Goal: Check status: Check status

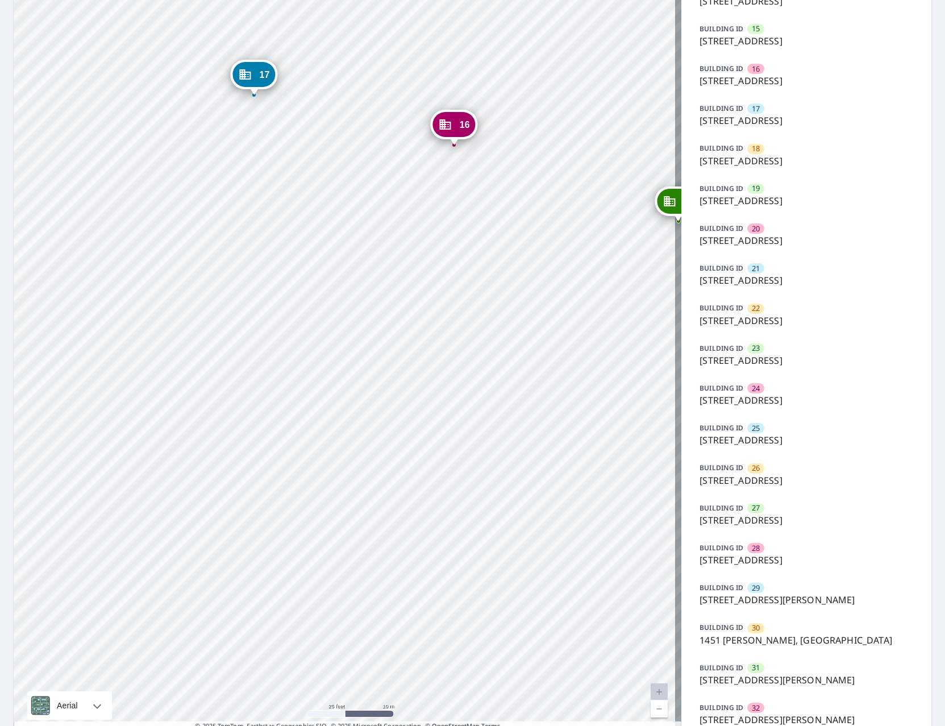
scroll to position [682, 0]
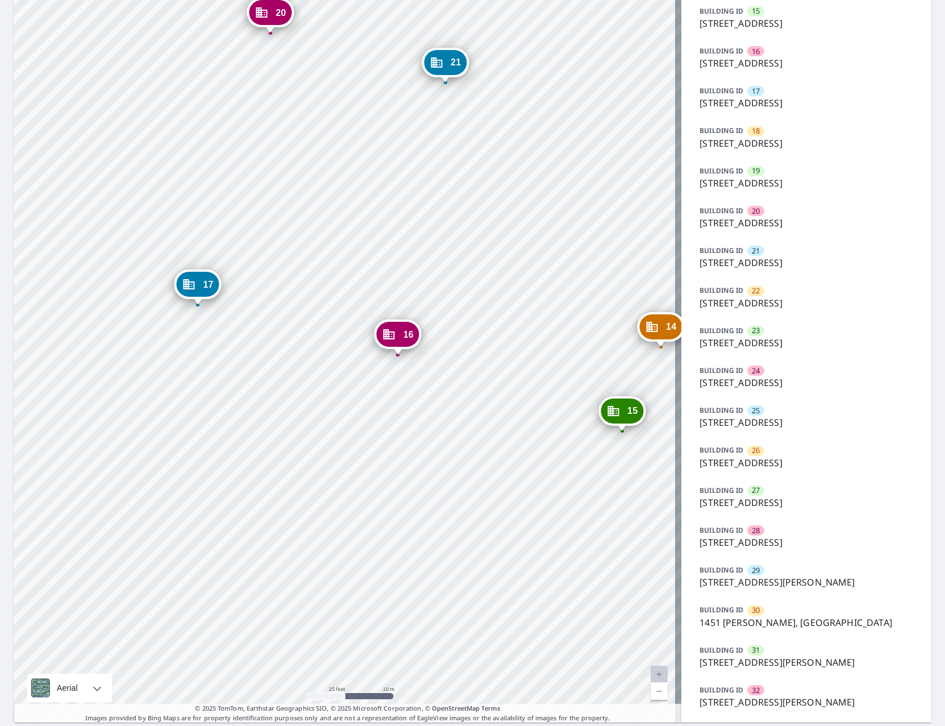
drag, startPoint x: 454, startPoint y: 213, endPoint x: 358, endPoint y: 499, distance: 302.0
click at [367, 493] on div "2 1424 N 16th St Saint Louis, MO 63106 3 1460 N 16th St Saint Louis, MO 63106 4…" at bounding box center [348, 45] width 668 height 1353
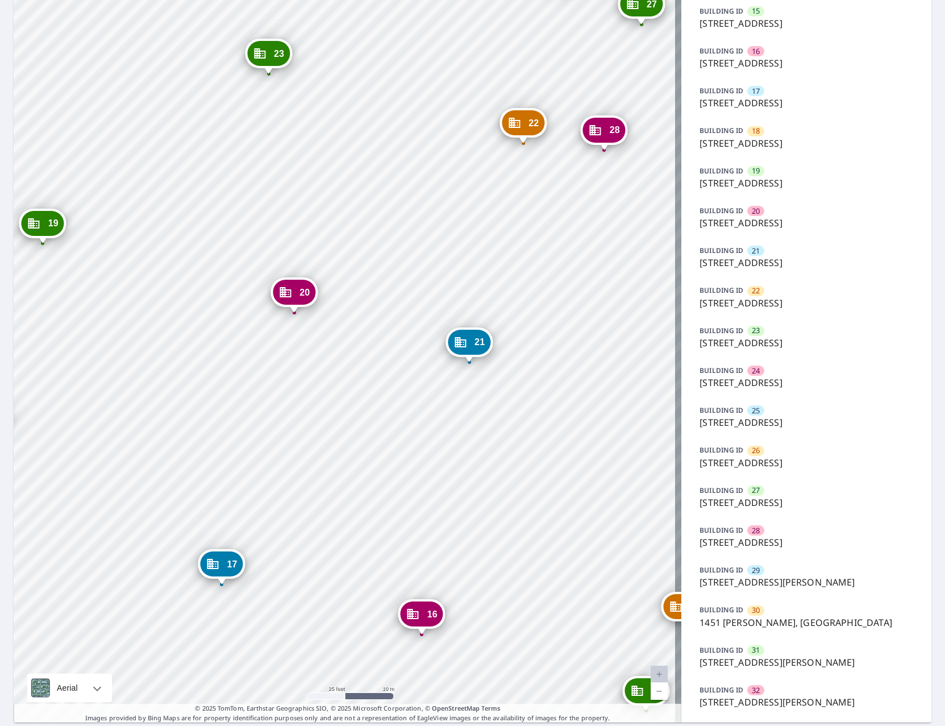
drag, startPoint x: 345, startPoint y: 289, endPoint x: 510, endPoint y: 470, distance: 245.0
click at [510, 470] on div "2 1424 N 16th St Saint Louis, MO 63106 3 1460 N 16th St Saint Louis, MO 63106 4…" at bounding box center [348, 45] width 668 height 1353
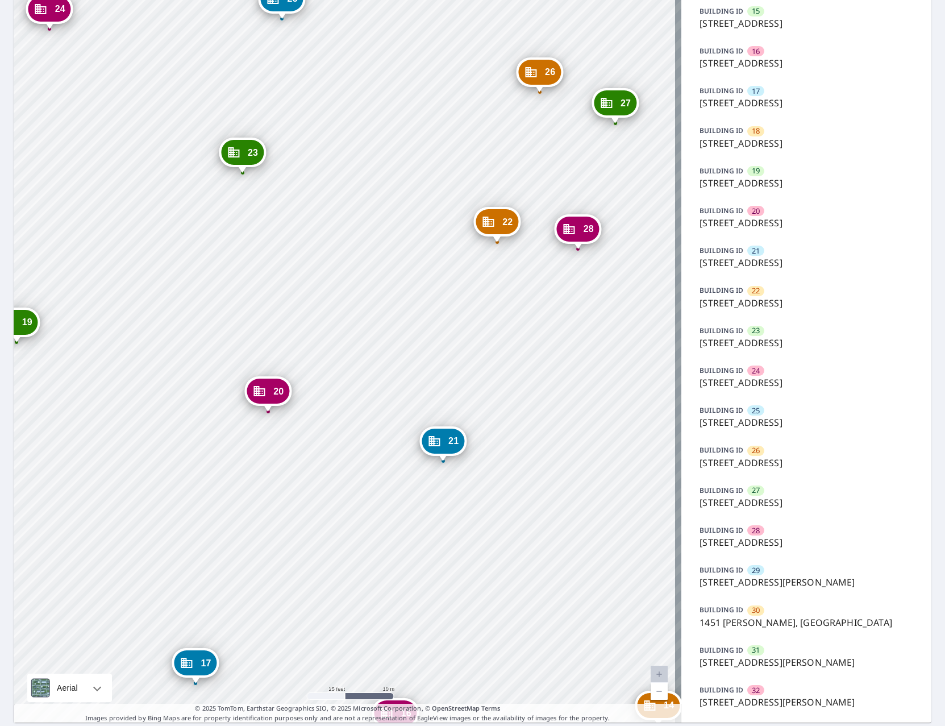
drag, startPoint x: 502, startPoint y: 245, endPoint x: 476, endPoint y: 344, distance: 102.3
click at [476, 344] on div "2 1424 N 16th St Saint Louis, MO 63106 3 1460 N 16th St Saint Louis, MO 63106 4…" at bounding box center [348, 45] width 668 height 1353
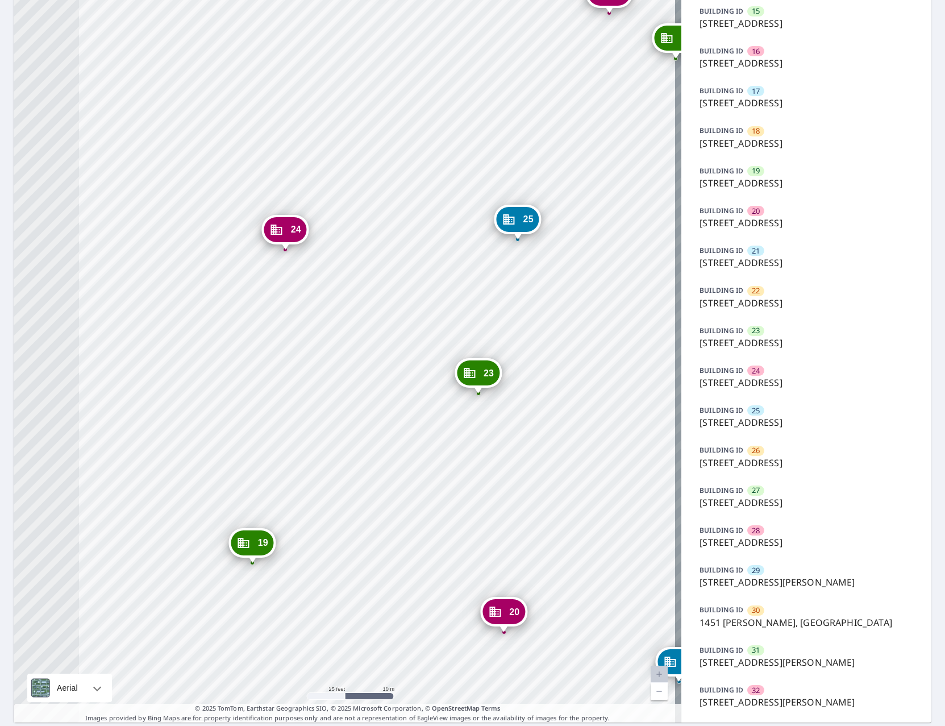
drag, startPoint x: 209, startPoint y: 245, endPoint x: 444, endPoint y: 466, distance: 322.8
click at [444, 466] on div "2 1424 N 16th St Saint Louis, MO 63106 3 1460 N 16th St Saint Louis, MO 63106 4…" at bounding box center [348, 45] width 668 height 1353
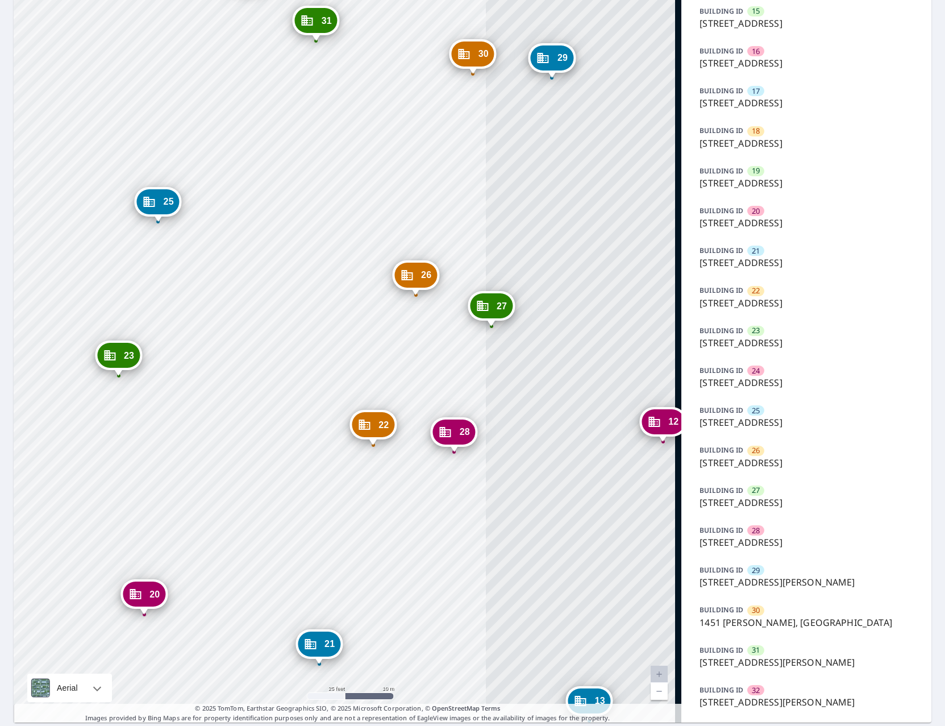
drag, startPoint x: 388, startPoint y: 390, endPoint x: 177, endPoint y: 398, distance: 210.4
click at [177, 398] on div "2 1424 N 16th St Saint Louis, MO 63106 3 1460 N 16th St Saint Louis, MO 63106 4…" at bounding box center [348, 45] width 668 height 1353
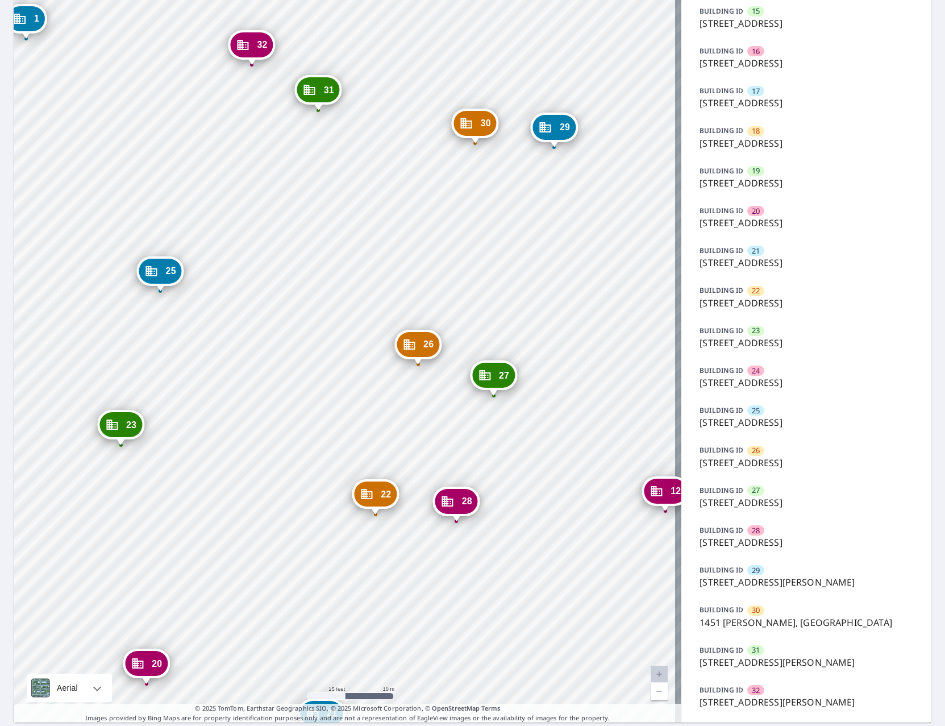
drag, startPoint x: 314, startPoint y: 163, endPoint x: 316, endPoint y: 232, distance: 69.4
click at [316, 232] on div "2 1424 N 16th St Saint Louis, MO 63106 3 1460 N 16th St Saint Louis, MO 63106 4…" at bounding box center [348, 45] width 668 height 1353
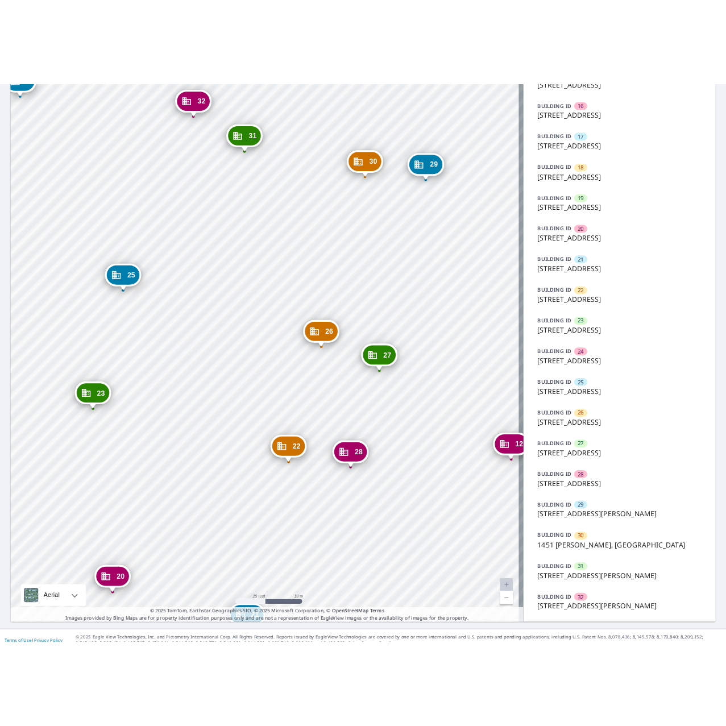
scroll to position [716, 0]
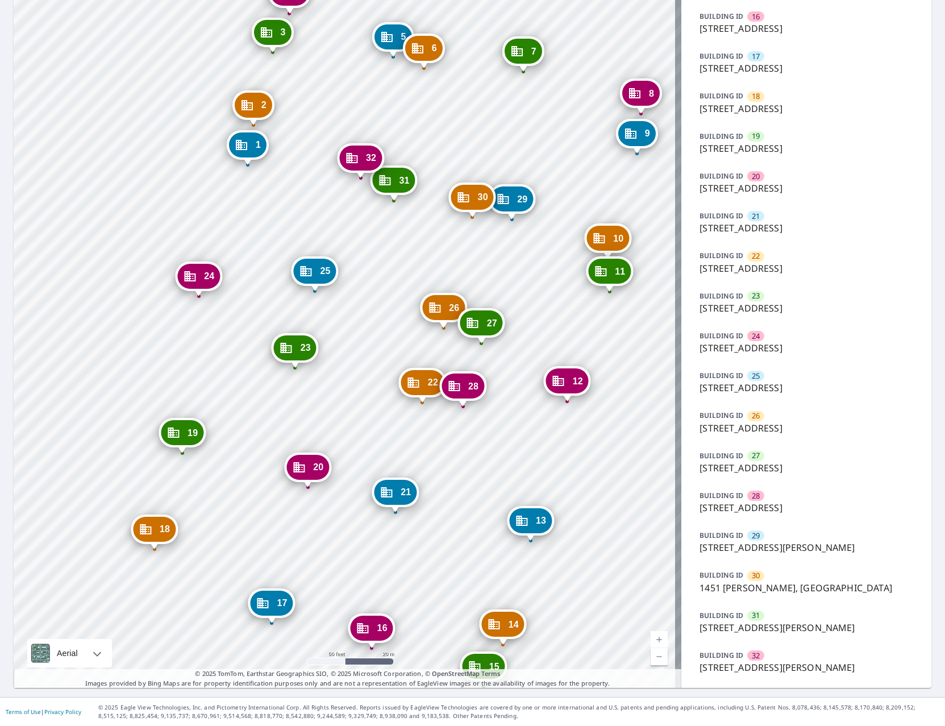
click at [346, 661] on div "2 1424 N 16th St Saint Louis, MO 63106 3 1460 N 16th St Saint Louis, MO 63106 4…" at bounding box center [348, 10] width 668 height 1353
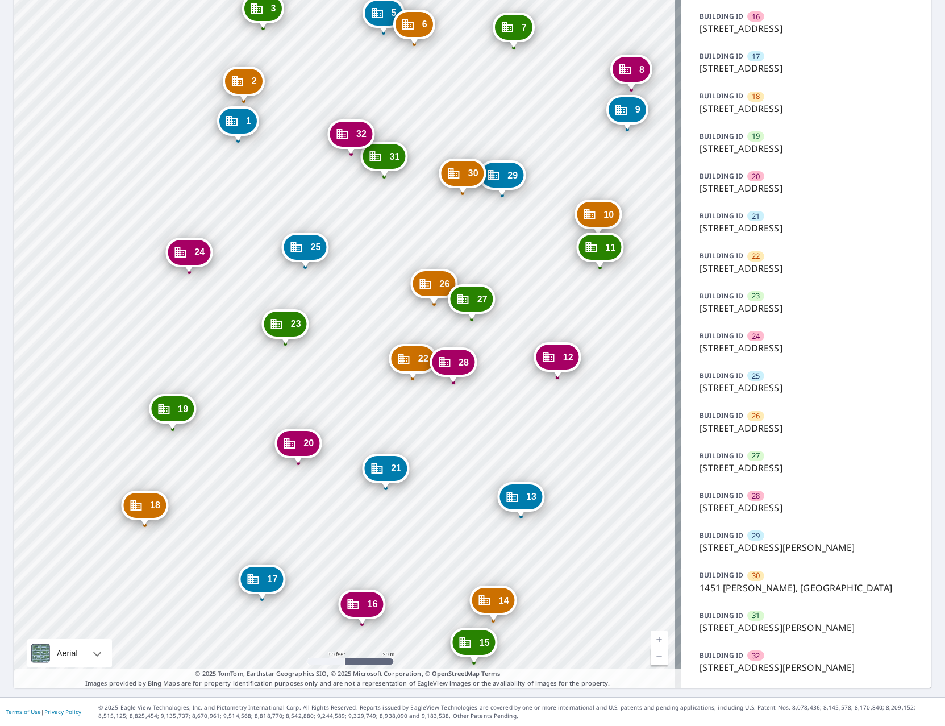
drag, startPoint x: 335, startPoint y: 494, endPoint x: 335, endPoint y: 388, distance: 106.3
click at [335, 388] on div "2 1424 N 16th St Saint Louis, MO 63106 3 1460 N 16th St Saint Louis, MO 63106 4…" at bounding box center [348, 10] width 668 height 1353
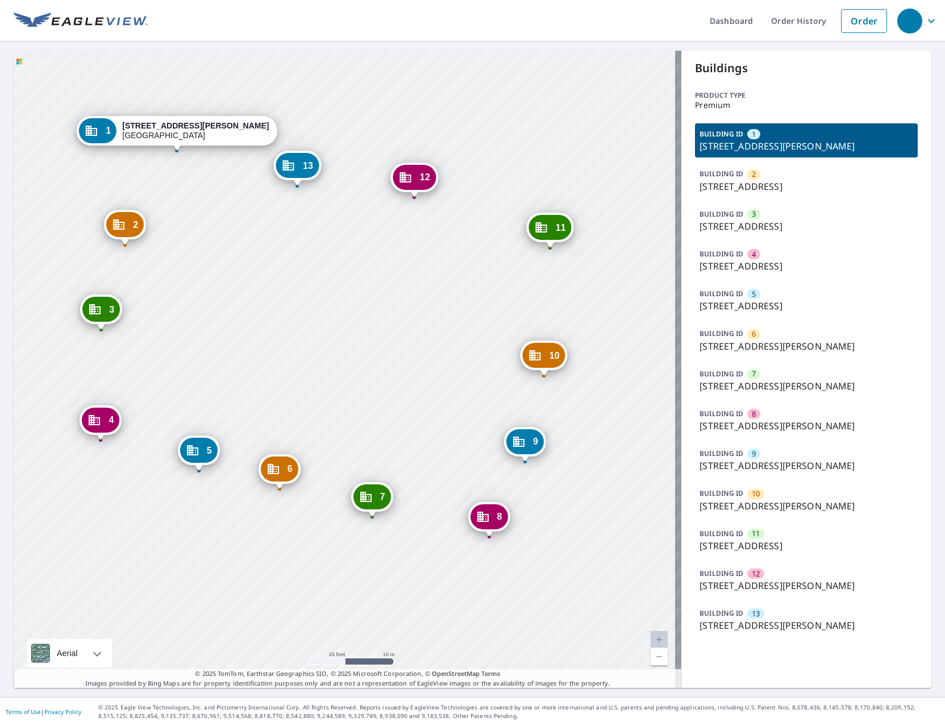
drag, startPoint x: 382, startPoint y: 439, endPoint x: 429, endPoint y: 345, distance: 104.7
click at [424, 345] on div "2 3400 Franklin Ave Saint Louis, MO 63106 3 3400 Franklin Ave Saint Louis, MO 6…" at bounding box center [348, 369] width 668 height 637
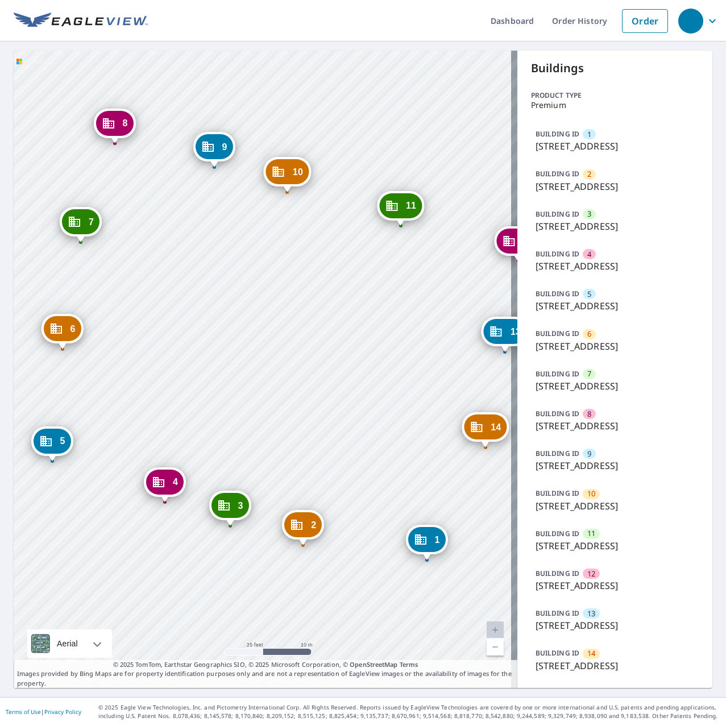
drag, startPoint x: 297, startPoint y: 323, endPoint x: 300, endPoint y: 318, distance: 5.8
click at [300, 318] on div "2 3417 Franklin Ave Saint Louis, MO 63106 3 3413 Franklin Ave Saint Louis, MO 6…" at bounding box center [265, 369] width 503 height 637
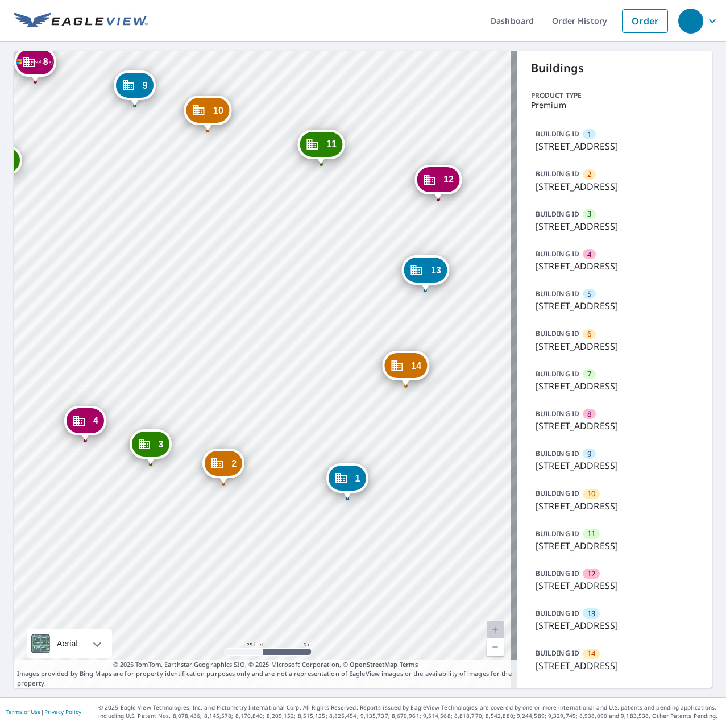
drag, startPoint x: 368, startPoint y: 322, endPoint x: 255, endPoint y: 286, distance: 118.6
click at [255, 286] on div "2 3417 Franklin Ave Saint Louis, MO 63106 3 3413 Franklin Ave Saint Louis, MO 6…" at bounding box center [265, 369] width 503 height 637
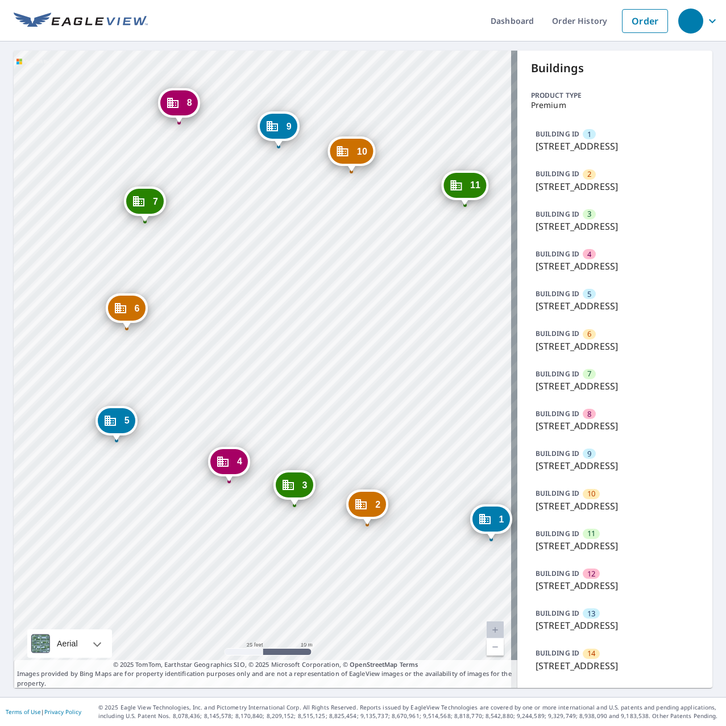
drag, startPoint x: 373, startPoint y: 340, endPoint x: 455, endPoint y: 380, distance: 90.5
click at [455, 380] on div "2 3417 Franklin Ave Saint Louis, MO 63106 3 3413 Franklin Ave Saint Louis, MO 6…" at bounding box center [265, 369] width 503 height 637
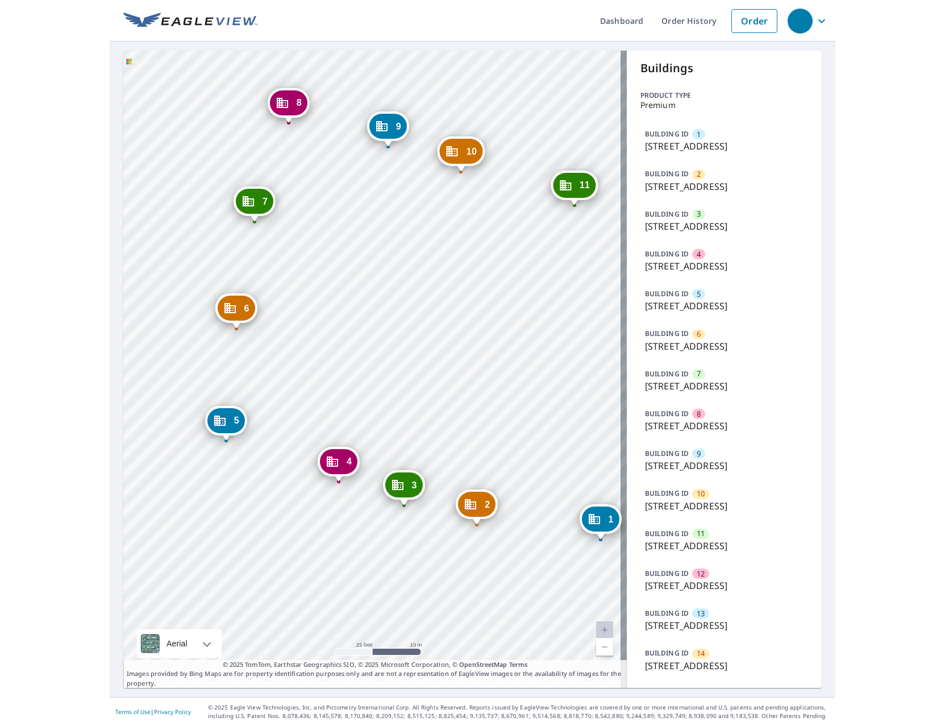
scroll to position [189, 0]
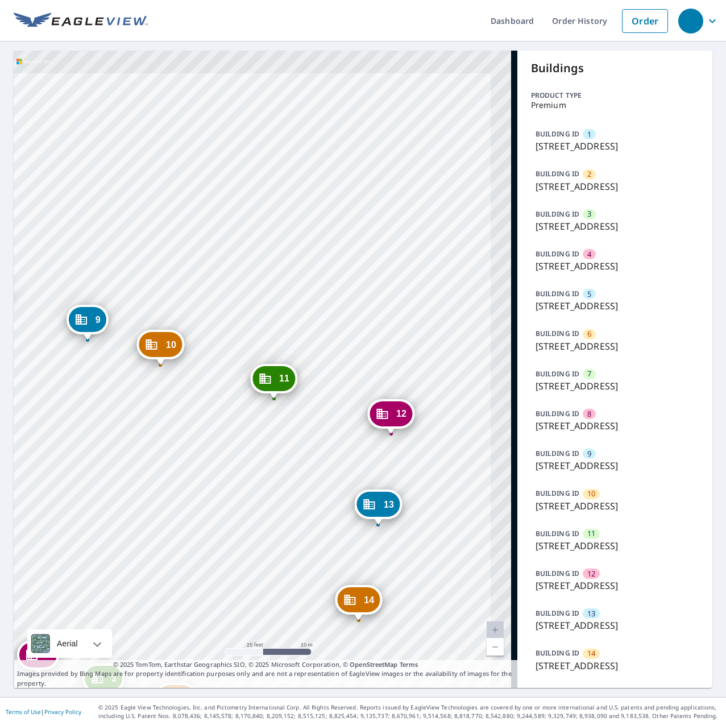
drag, startPoint x: 418, startPoint y: 218, endPoint x: 227, endPoint y: 415, distance: 274.8
click at [227, 415] on div "2 3417 Franklin Ave Saint Louis, MO 63106 3 3413 Franklin Ave Saint Louis, MO 6…" at bounding box center [265, 369] width 503 height 637
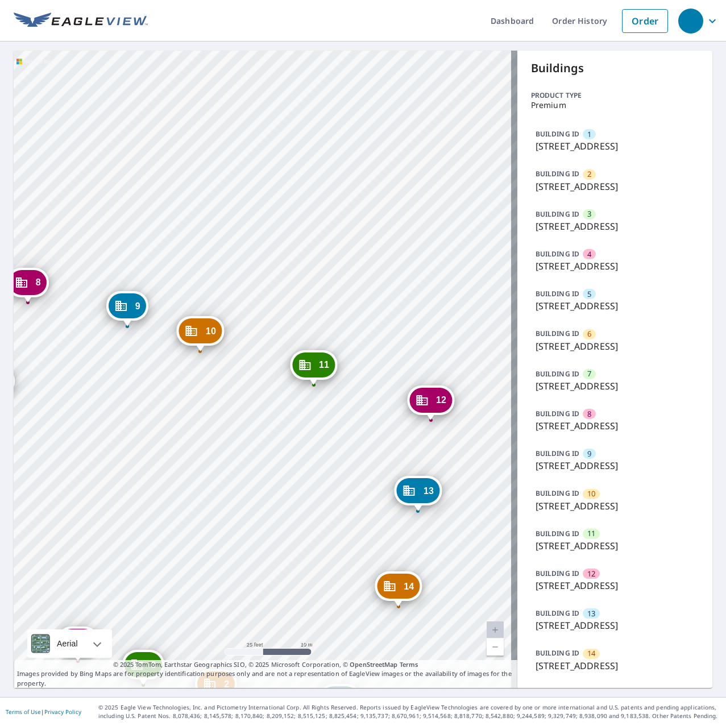
drag, startPoint x: 216, startPoint y: 319, endPoint x: 256, endPoint y: 301, distance: 44.0
click at [256, 301] on div "2 3417 Franklin Ave Saint Louis, MO 63106 3 3413 Franklin Ave Saint Louis, MO 6…" at bounding box center [265, 369] width 503 height 637
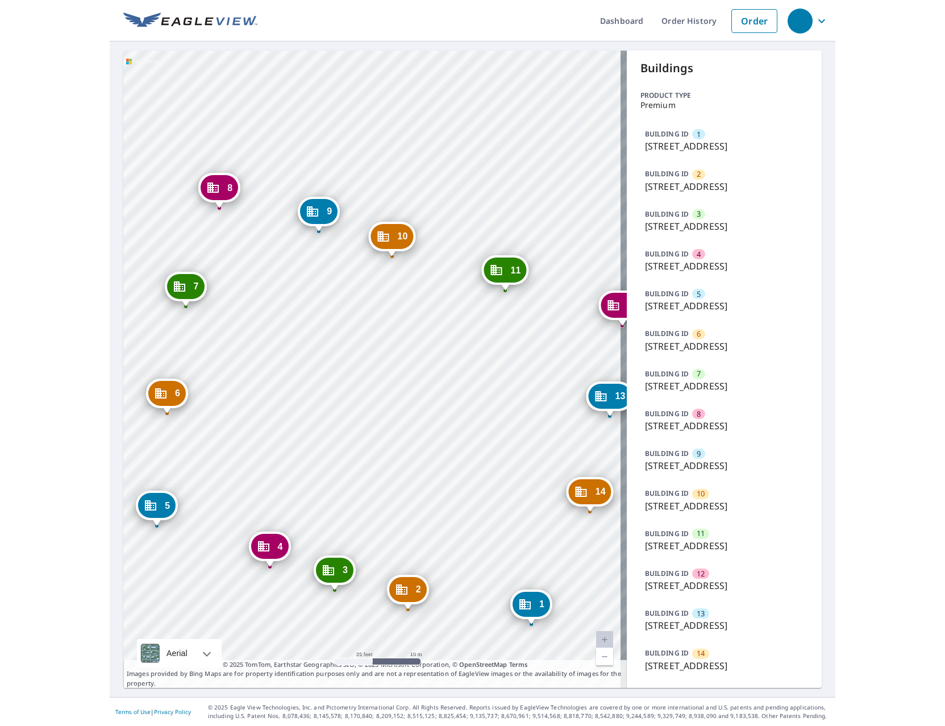
scroll to position [0, 0]
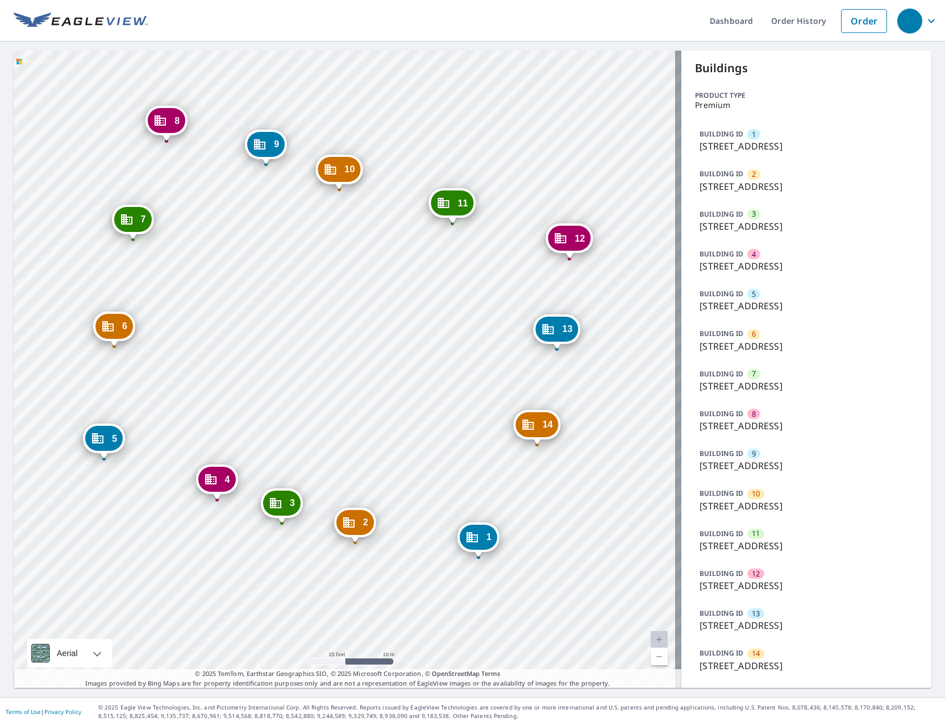
drag, startPoint x: 373, startPoint y: 404, endPoint x: 431, endPoint y: 337, distance: 88.3
click at [431, 337] on div "2 3417 Franklin Ave Saint Louis, MO 63106 3 3413 Franklin Ave Saint Louis, MO 6…" at bounding box center [348, 369] width 668 height 637
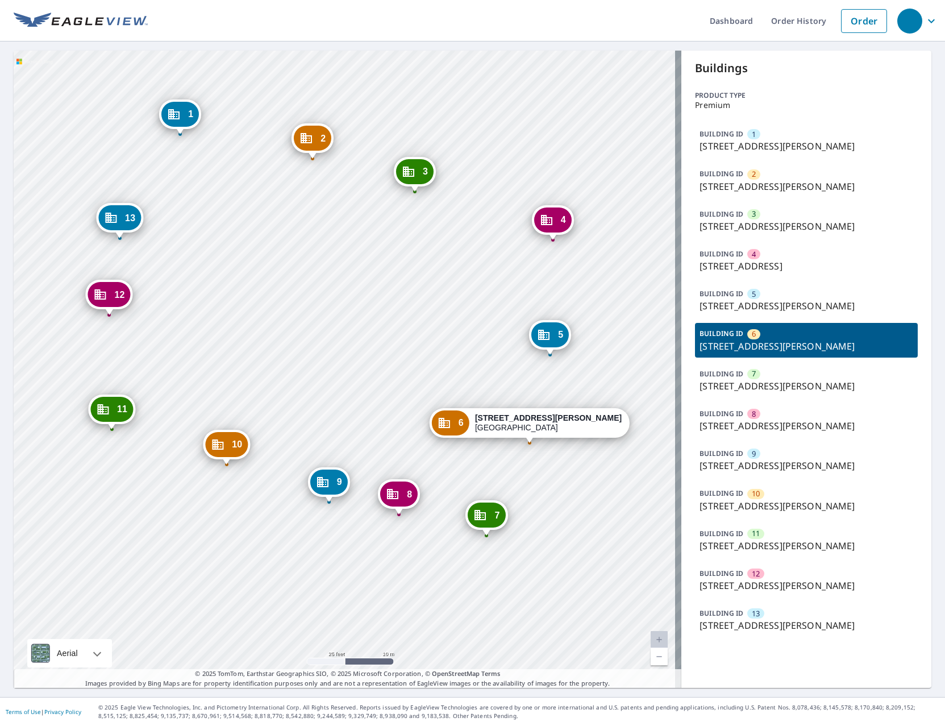
drag, startPoint x: 328, startPoint y: 282, endPoint x: 345, endPoint y: 296, distance: 21.8
click at [345, 296] on div "1 878 Josephine Baker Ave Saint Louis, MO 63106 2 3309 Delmar Blvd Saint Louis,…" at bounding box center [348, 369] width 668 height 637
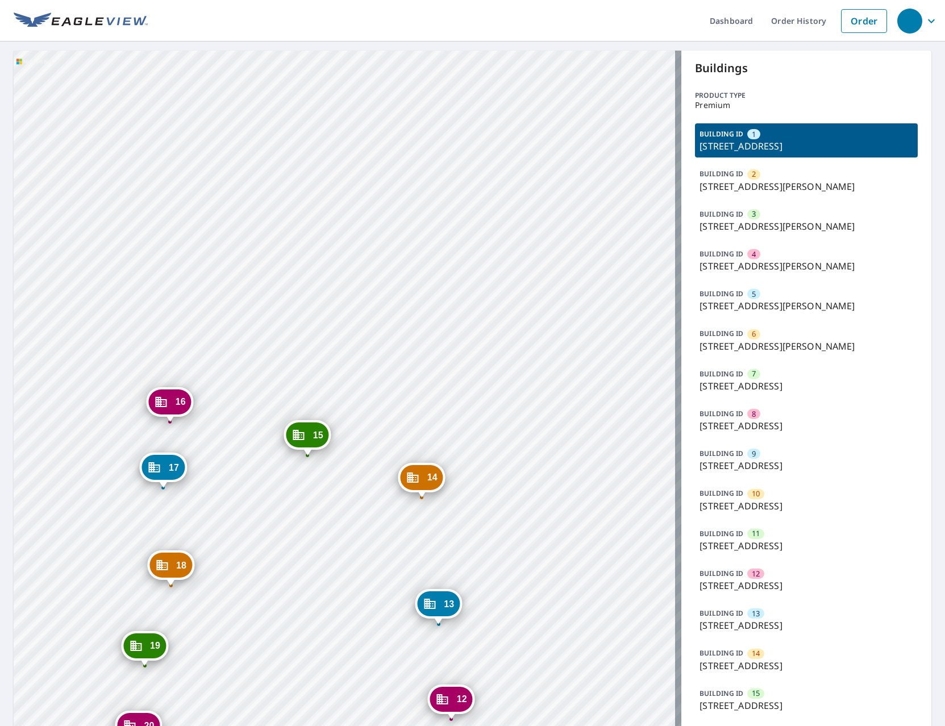
scroll to position [124, 0]
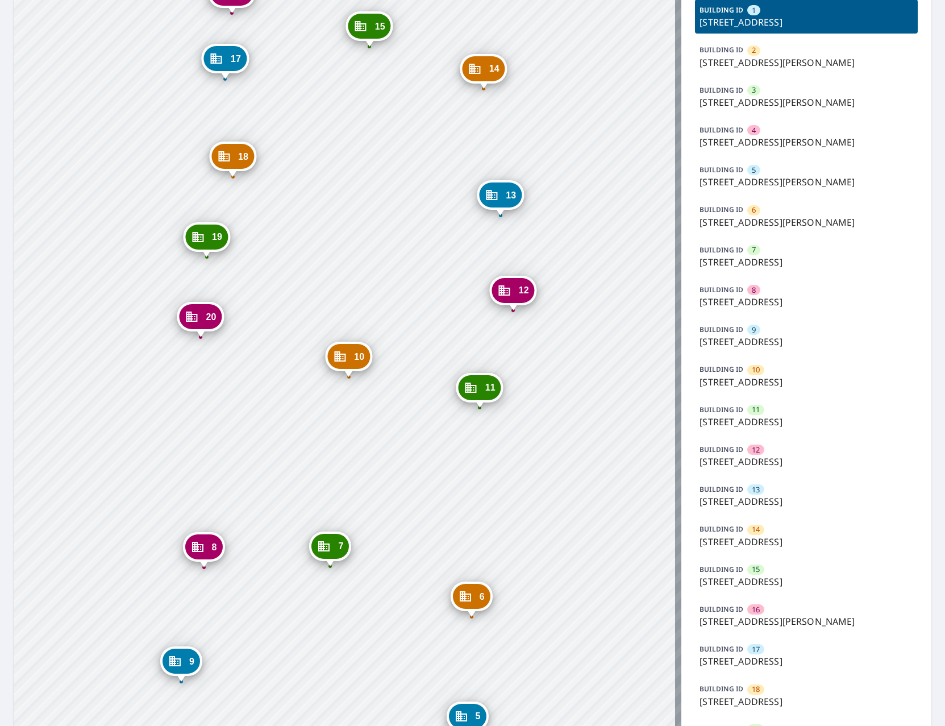
drag, startPoint x: 305, startPoint y: 511, endPoint x: 367, endPoint y: 227, distance: 291.3
click at [367, 227] on div "2 [STREET_ADDRESS][PERSON_NAME] 3 [STREET_ADDRESS][PERSON_NAME] 4 [STREET_ADDRE…" at bounding box center [348, 364] width 668 height 874
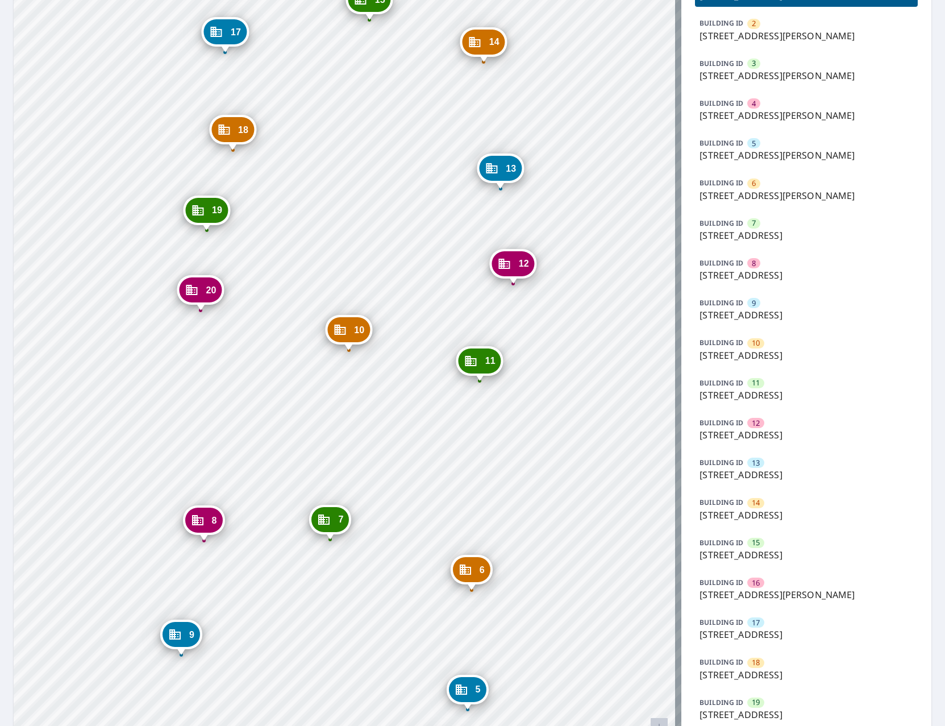
scroll to position [67, 0]
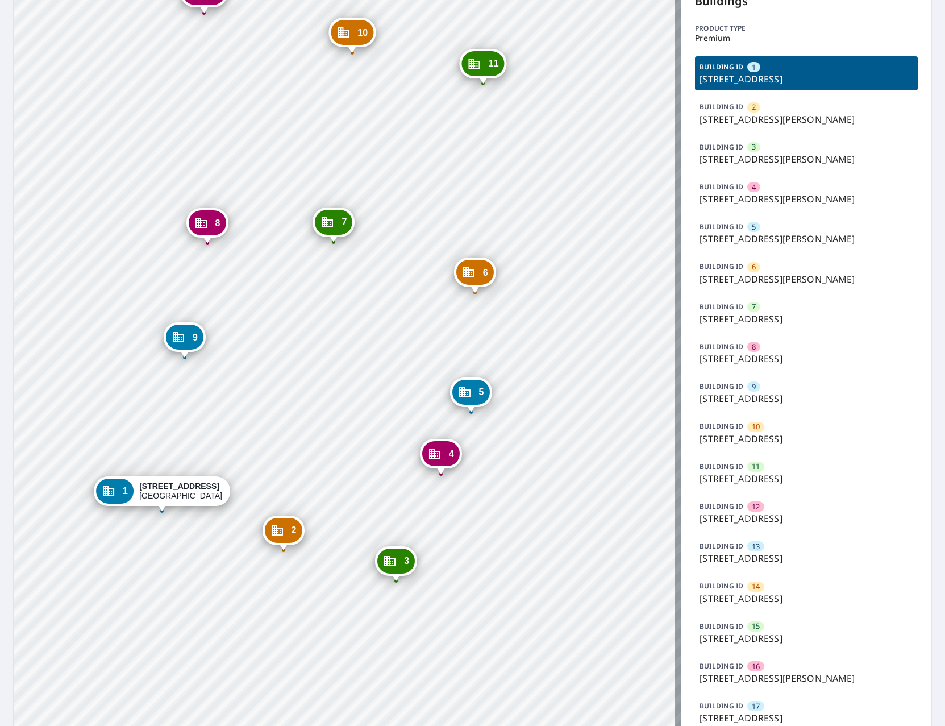
drag, startPoint x: 394, startPoint y: 545, endPoint x: 398, endPoint y: 164, distance: 380.7
click at [398, 164] on div "2 3311 Delmar Blvd Saint Louis, MO 63103 3 3311 Delmar Blvd Saint Louis, MO 631…" at bounding box center [348, 421] width 668 height 874
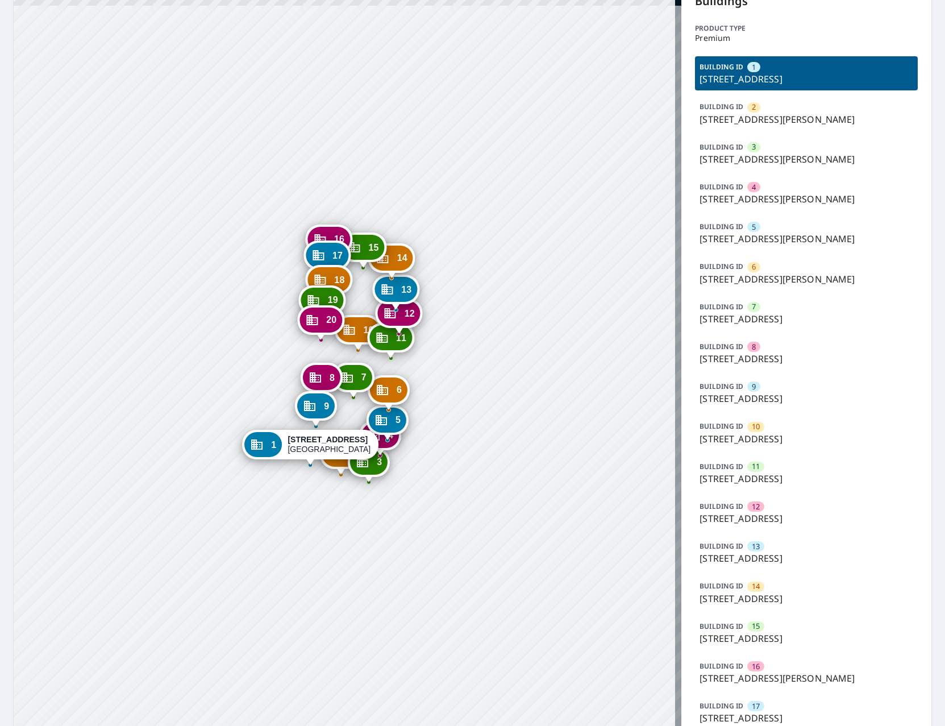
drag, startPoint x: 372, startPoint y: 268, endPoint x: 457, endPoint y: 357, distance: 123.0
click at [457, 357] on div "2 3311 Delmar Blvd Saint Louis, MO 63103 3 3311 Delmar Blvd Saint Louis, MO 631…" at bounding box center [348, 421] width 668 height 874
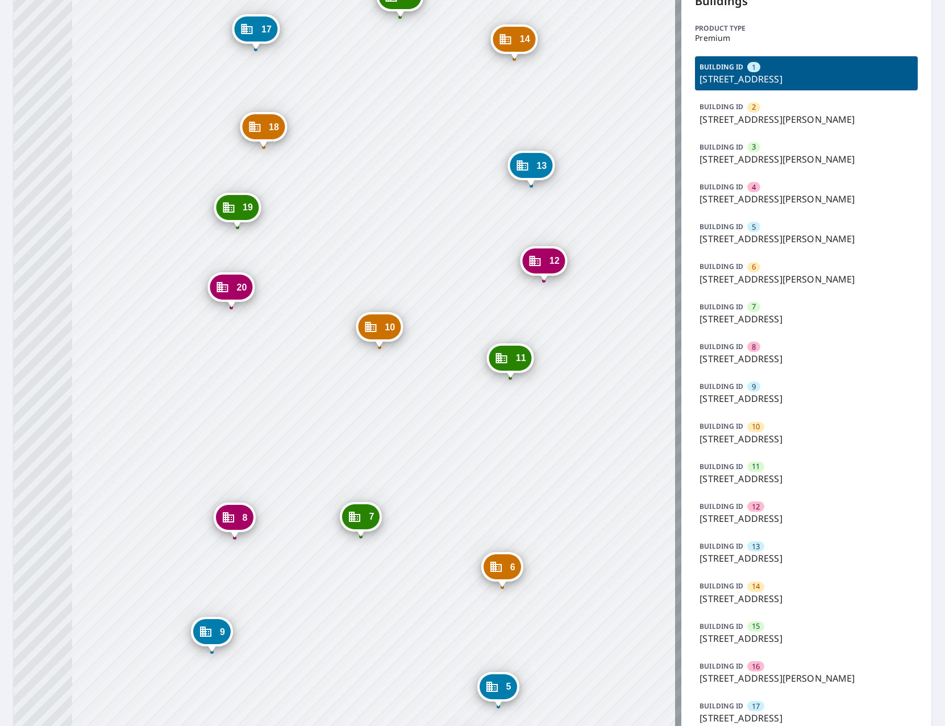
drag, startPoint x: 400, startPoint y: 303, endPoint x: 620, endPoint y: 236, distance: 230.3
click at [622, 236] on div "2 3311 Delmar Blvd Saint Louis, MO 63103 3 3311 Delmar Blvd Saint Louis, MO 631…" at bounding box center [348, 421] width 668 height 874
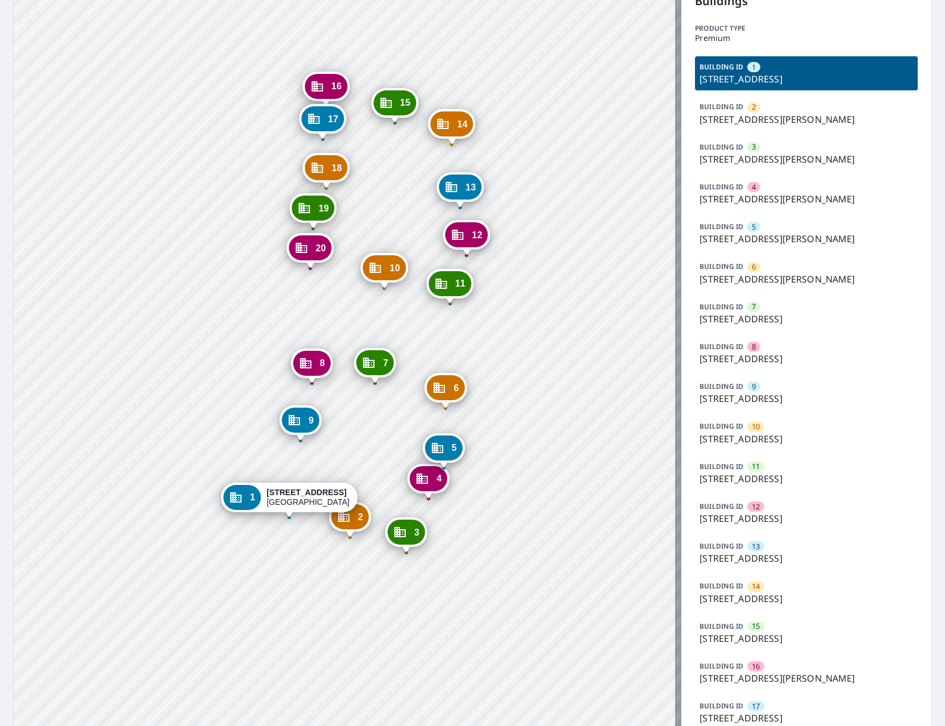
drag, startPoint x: 463, startPoint y: 209, endPoint x: 381, endPoint y: 190, distance: 84.6
click at [381, 190] on div "2 3311 Delmar Blvd Saint Louis, MO 63103 3 3311 Delmar Blvd Saint Louis, MO 631…" at bounding box center [348, 421] width 668 height 874
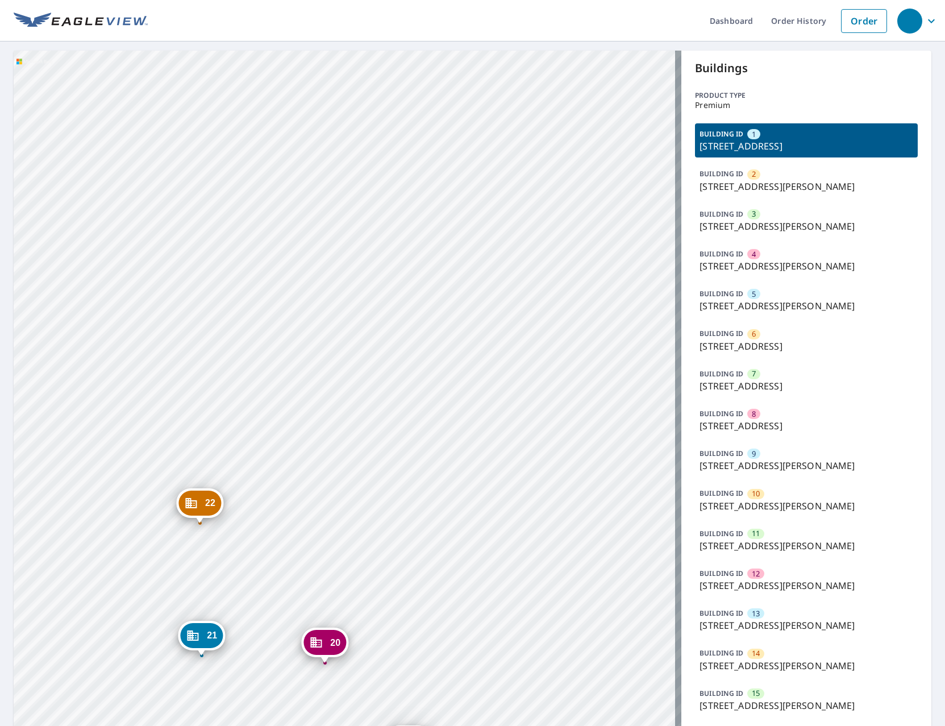
scroll to position [386, 0]
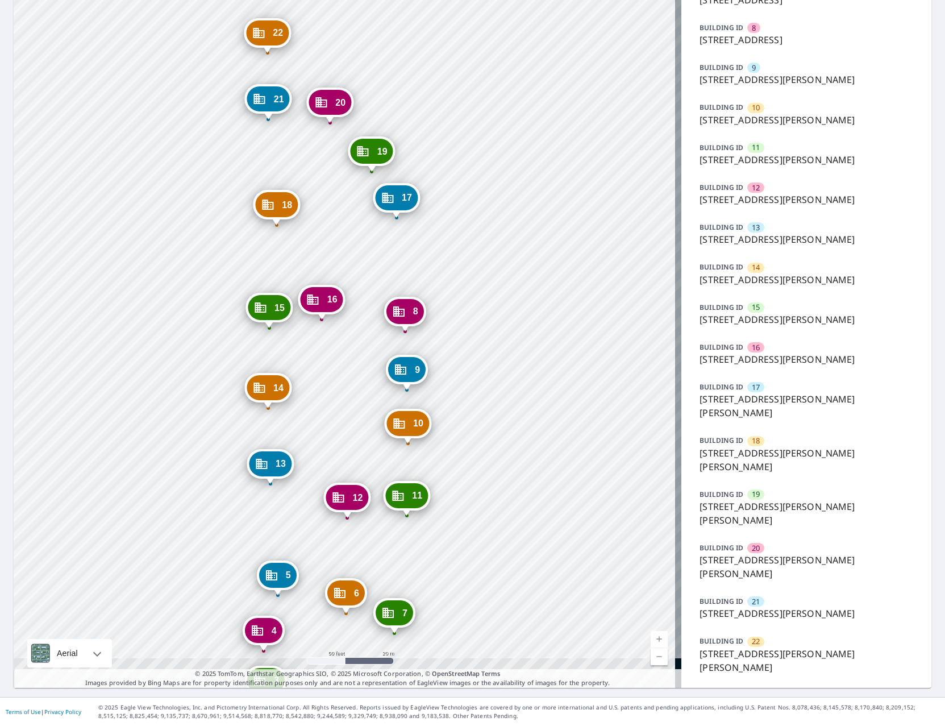
drag, startPoint x: 518, startPoint y: 469, endPoint x: 434, endPoint y: 269, distance: 216.7
click at [434, 269] on div "2 [STREET_ADDRESS][PERSON_NAME] 3 [STREET_ADDRESS][PERSON_NAME] 4 [STREET_ADDRE…" at bounding box center [348, 176] width 668 height 1023
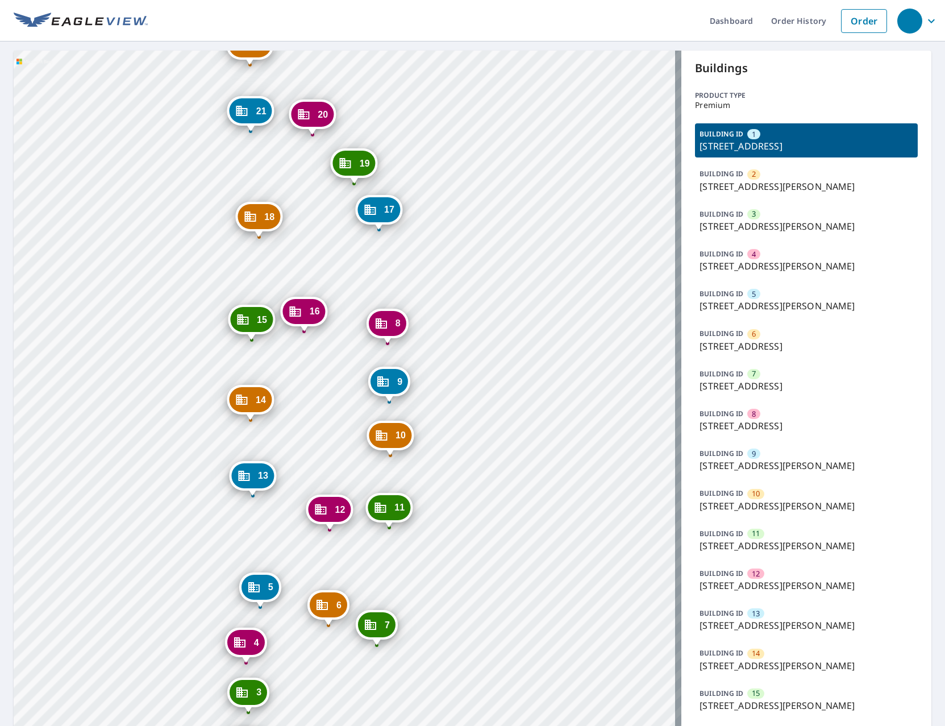
drag, startPoint x: 480, startPoint y: 578, endPoint x: 460, endPoint y: 139, distance: 439.1
click at [460, 140] on div "2 1000 N Leonard Ave Saint Louis, MO 63106 3 1000 N Leonard Ave Saint Louis, MO…" at bounding box center [348, 562] width 668 height 1023
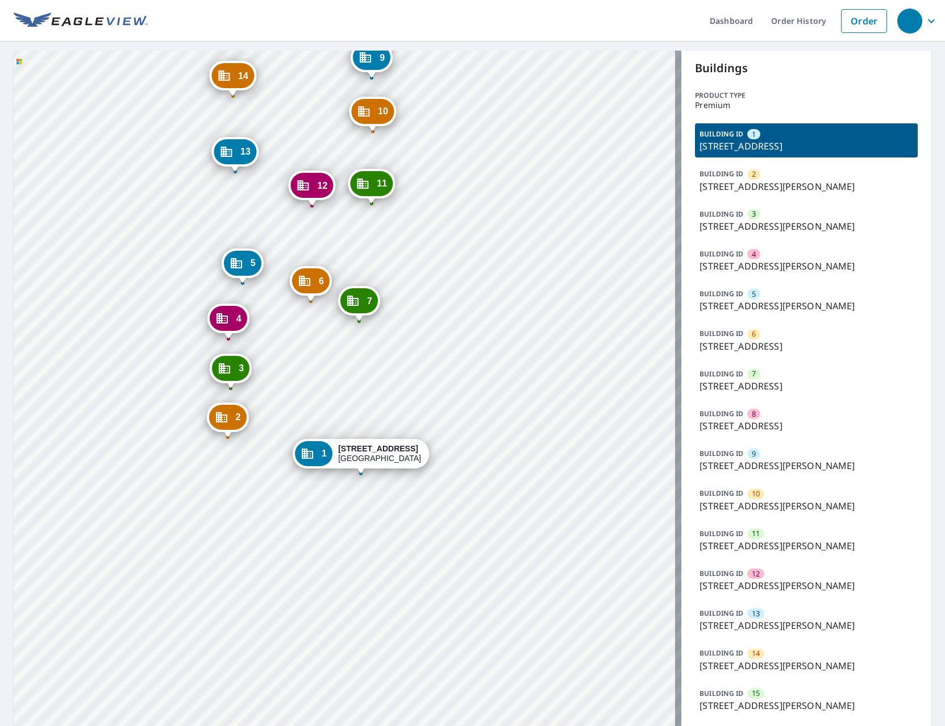
drag, startPoint x: 441, startPoint y: 649, endPoint x: 426, endPoint y: 389, distance: 260.1
click at [426, 389] on div "2 1000 N Leonard Ave Saint Louis, MO 63106 3 1000 N Leonard Ave Saint Louis, MO…" at bounding box center [348, 562] width 668 height 1023
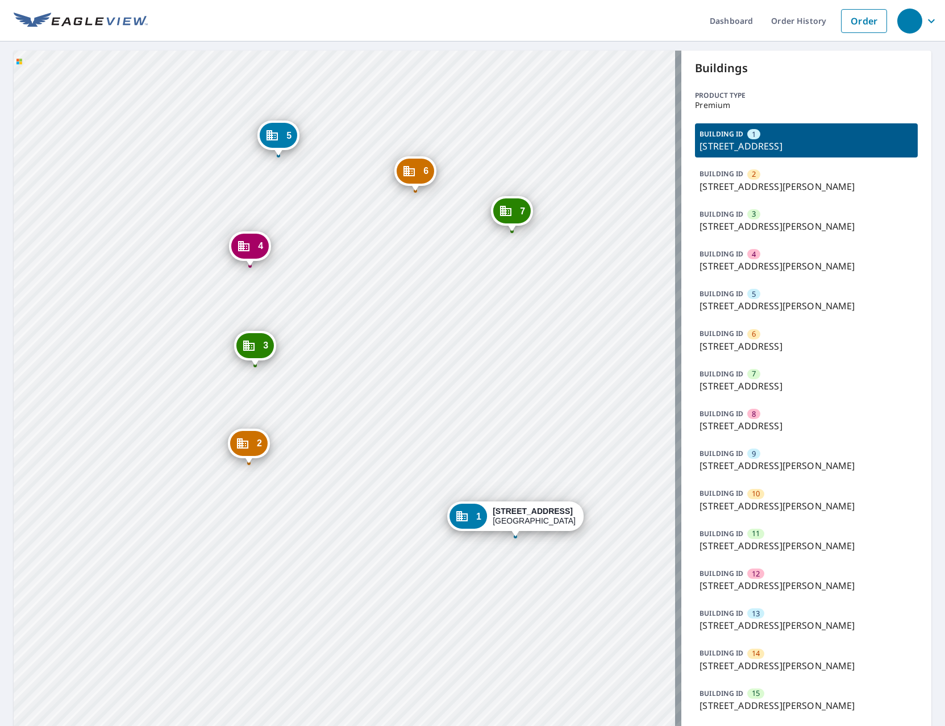
drag, startPoint x: 259, startPoint y: 405, endPoint x: 354, endPoint y: 402, distance: 94.9
click at [354, 402] on div "2 1000 N Leonard Ave Saint Louis, MO 63106 3 1000 N Leonard Ave Saint Louis, MO…" at bounding box center [348, 562] width 668 height 1023
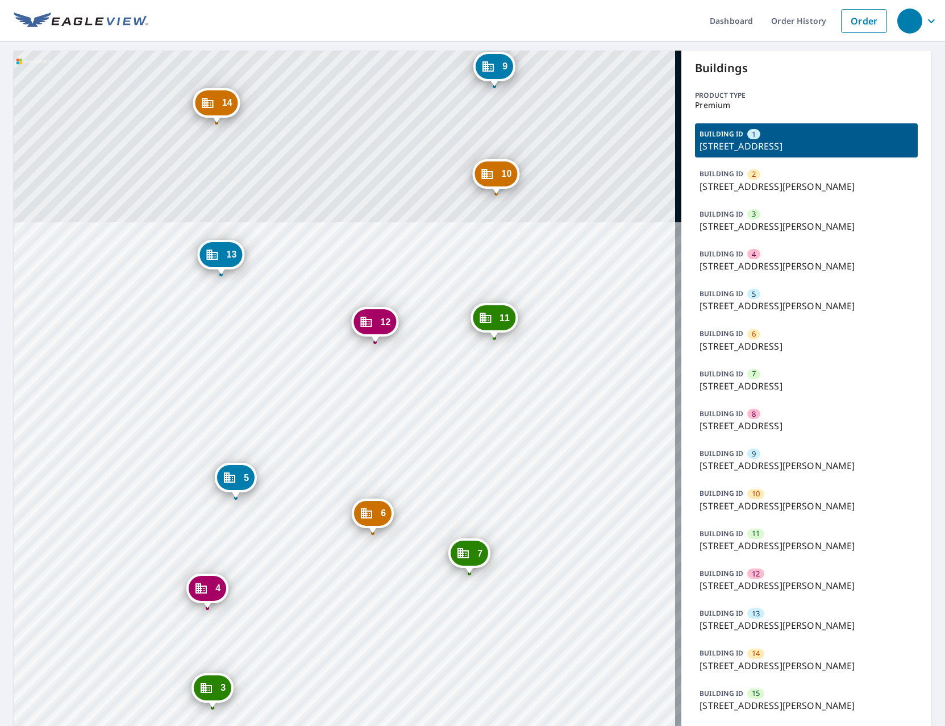
drag, startPoint x: 482, startPoint y: 280, endPoint x: 439, endPoint y: 622, distance: 344.7
click at [439, 622] on div "2 1000 N Leonard Ave Saint Louis, MO 63106 3 1000 N Leonard Ave Saint Louis, MO…" at bounding box center [348, 562] width 668 height 1023
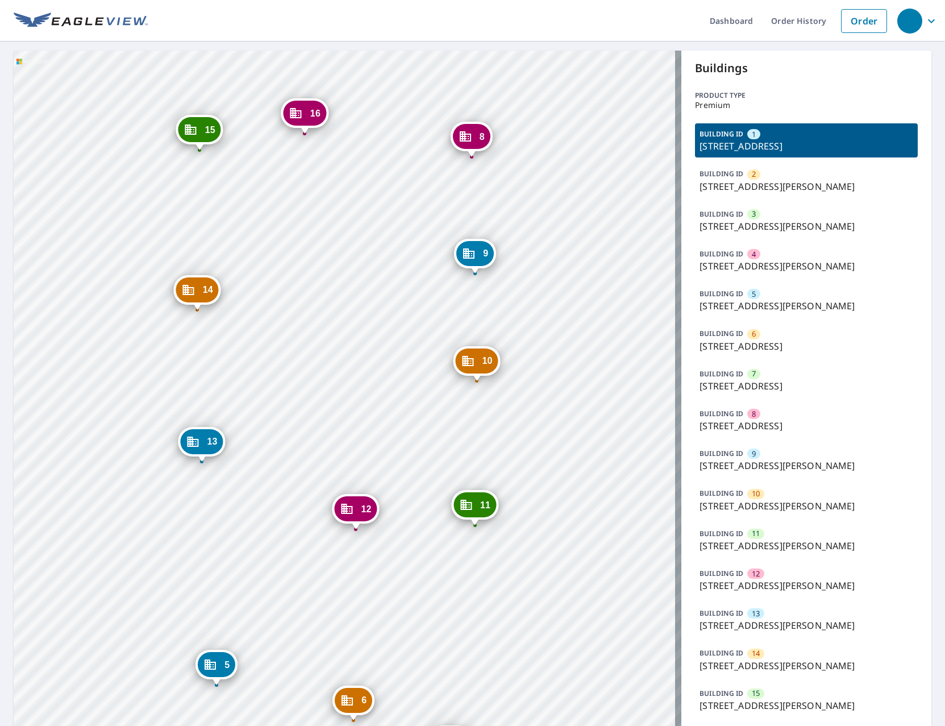
drag, startPoint x: 381, startPoint y: 156, endPoint x: 362, endPoint y: 343, distance: 187.9
click at [362, 343] on div "2 1000 N Leonard Ave Saint Louis, MO 63106 3 1000 N Leonard Ave Saint Louis, MO…" at bounding box center [348, 562] width 668 height 1023
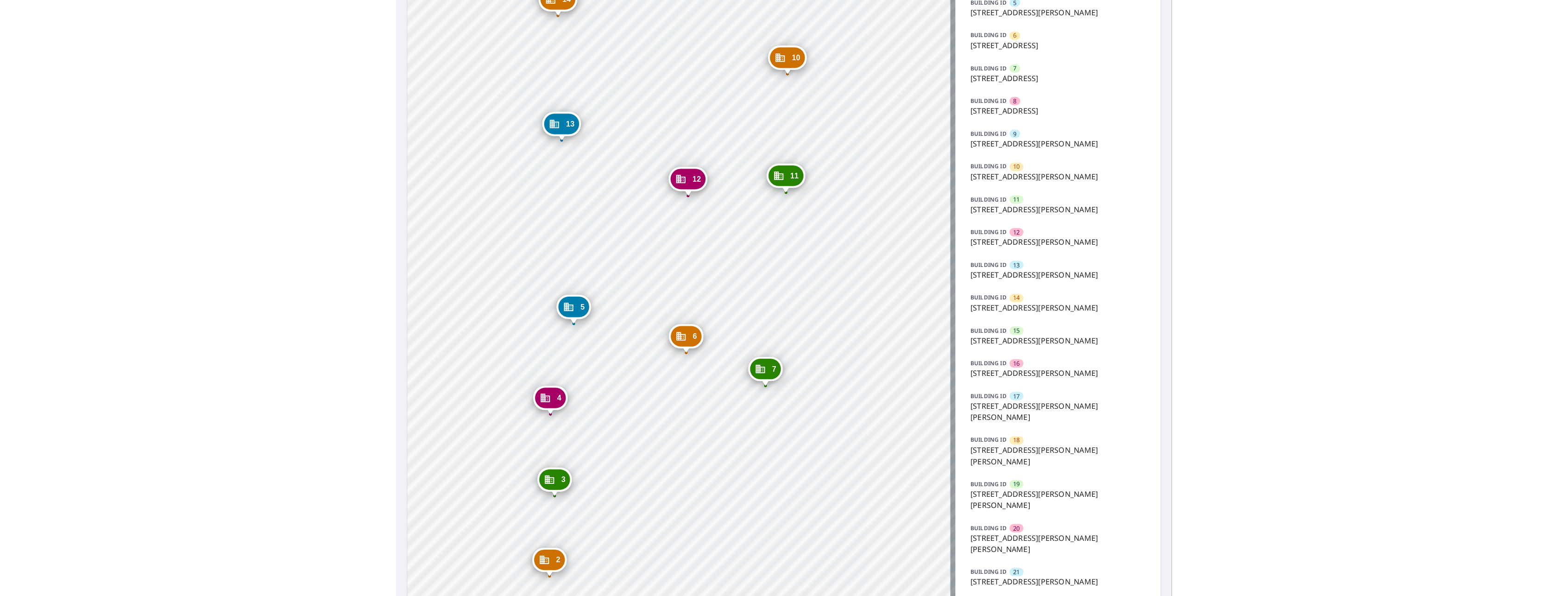
scroll to position [278, 0]
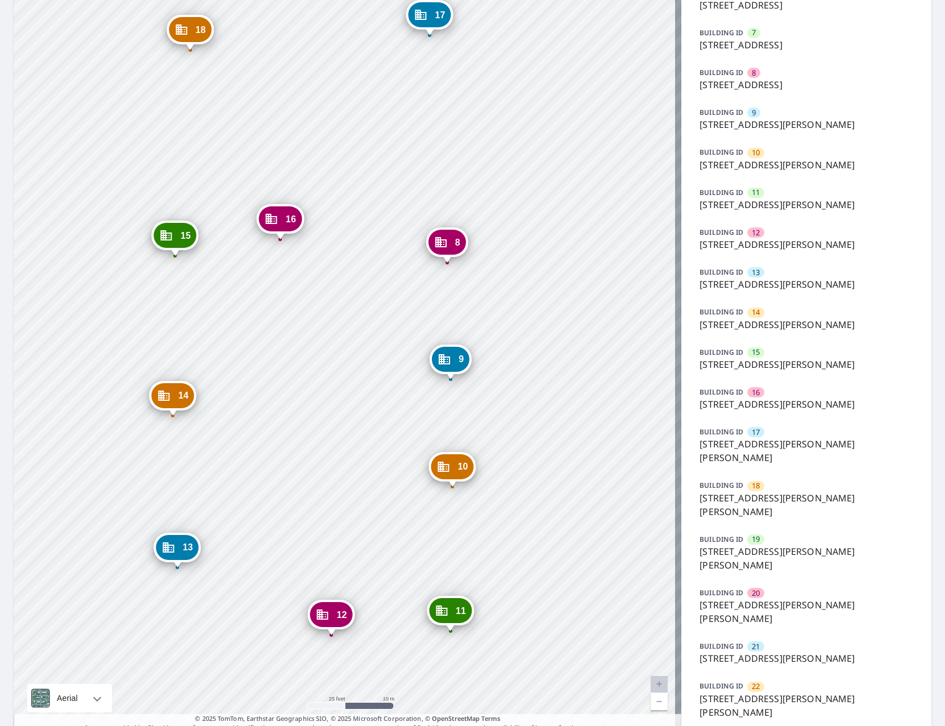
drag, startPoint x: 361, startPoint y: 58, endPoint x: 337, endPoint y: 505, distance: 447.3
click at [337, 505] on div "2 1000 N Leonard Ave Saint Louis, MO 63106 3 1000 N Leonard Ave Saint Louis, MO…" at bounding box center [348, 221] width 668 height 1023
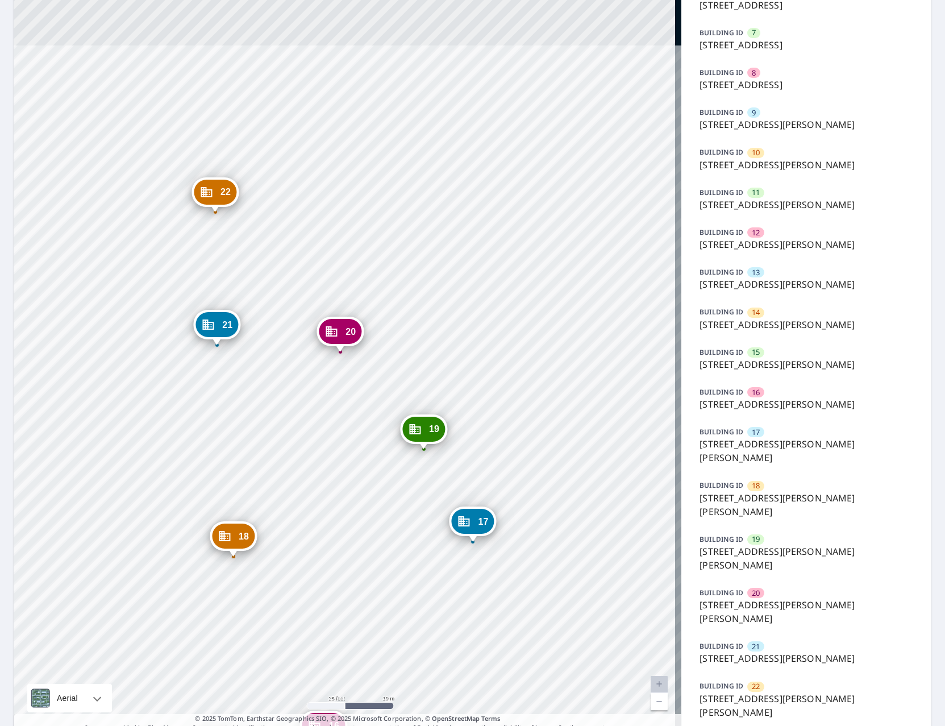
drag, startPoint x: 279, startPoint y: 34, endPoint x: 322, endPoint y: 540, distance: 508.1
click at [322, 540] on div "2 [STREET_ADDRESS][PERSON_NAME] 3 [STREET_ADDRESS][PERSON_NAME] 4 [STREET_ADDRE…" at bounding box center [348, 221] width 668 height 1023
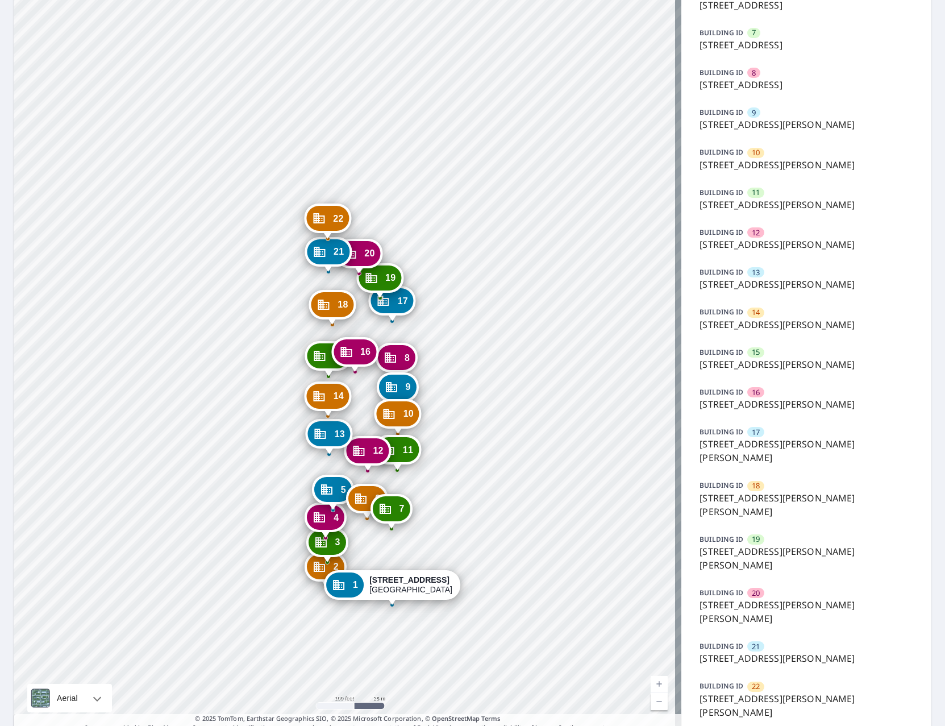
drag, startPoint x: 456, startPoint y: 368, endPoint x: 352, endPoint y: 322, distance: 114.5
click at [352, 322] on div "18 3206 Dr Martin Luther King Dr Saint Louis, MO 63106" at bounding box center [332, 307] width 47 height 35
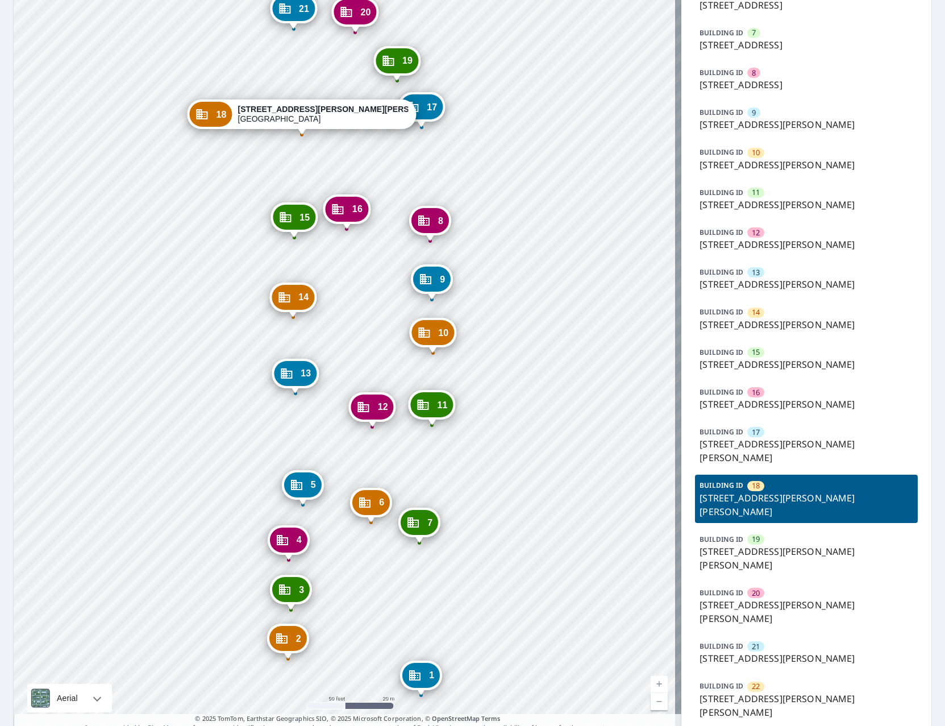
drag, startPoint x: 394, startPoint y: 302, endPoint x: 553, endPoint y: 304, distance: 159.7
click at [553, 304] on div "1 3201 Bell Ave Saint Louis, MO 63106 2 1000 N Leonard Ave Saint Louis, MO 6310…" at bounding box center [348, 221] width 668 height 1023
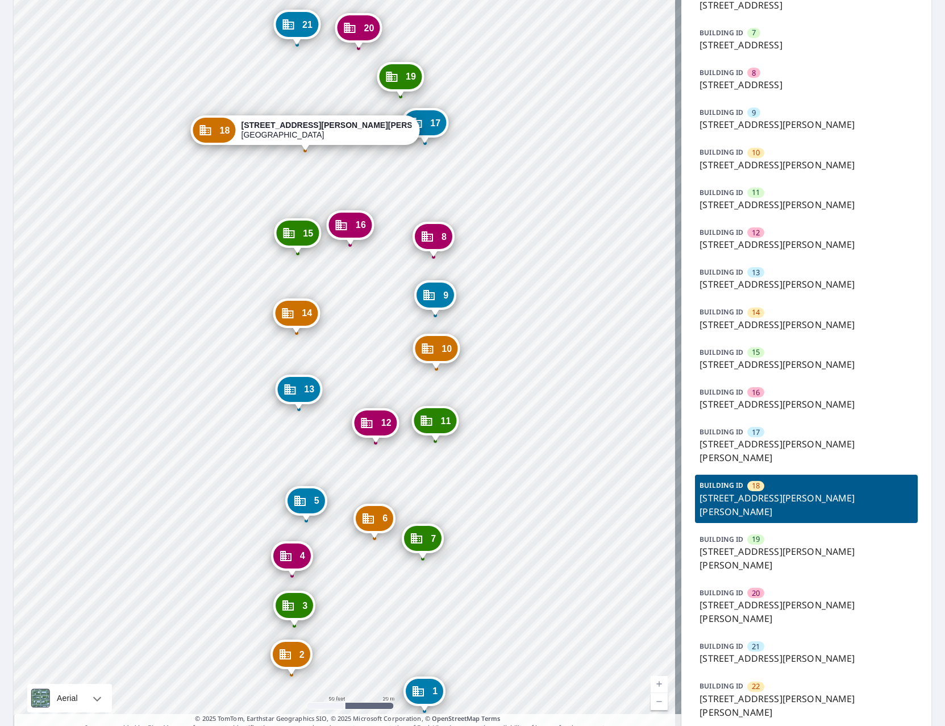
drag, startPoint x: 502, startPoint y: 299, endPoint x: 506, endPoint y: 315, distance: 16.3
click at [506, 315] on div "1 3201 Bell Ave Saint Louis, MO 63106 2 1000 N Leonard Ave Saint Louis, MO 6310…" at bounding box center [348, 221] width 668 height 1023
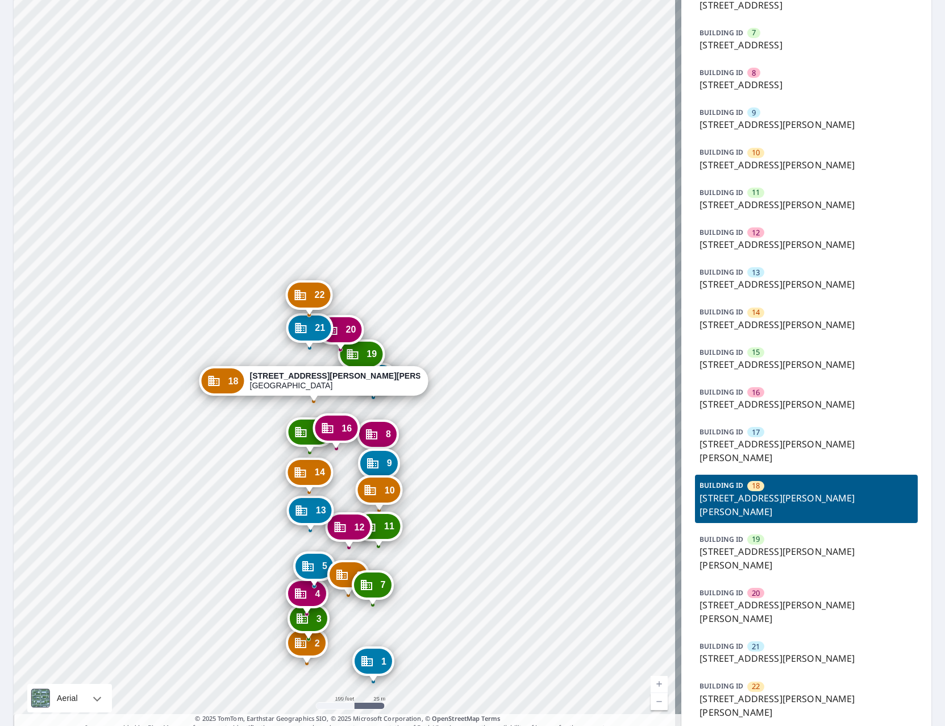
drag, startPoint x: 523, startPoint y: 286, endPoint x: 431, endPoint y: 459, distance: 195.7
click at [431, 459] on div "1 3201 Bell Ave Saint Louis, MO 63106 2 1000 N Leonard Ave Saint Louis, MO 6310…" at bounding box center [348, 221] width 668 height 1023
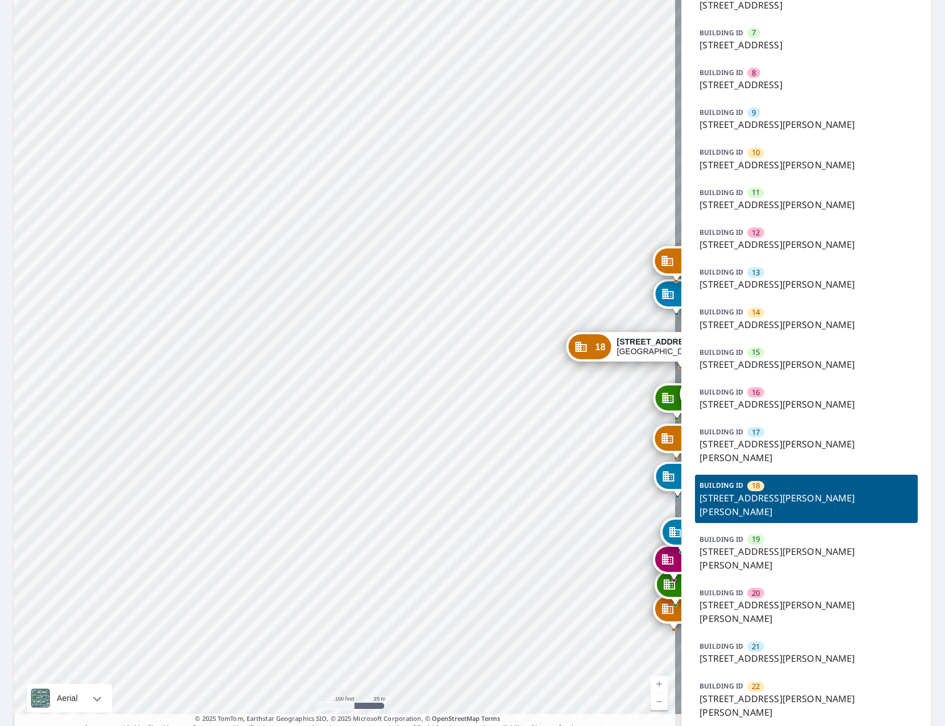
scroll to position [304, 0]
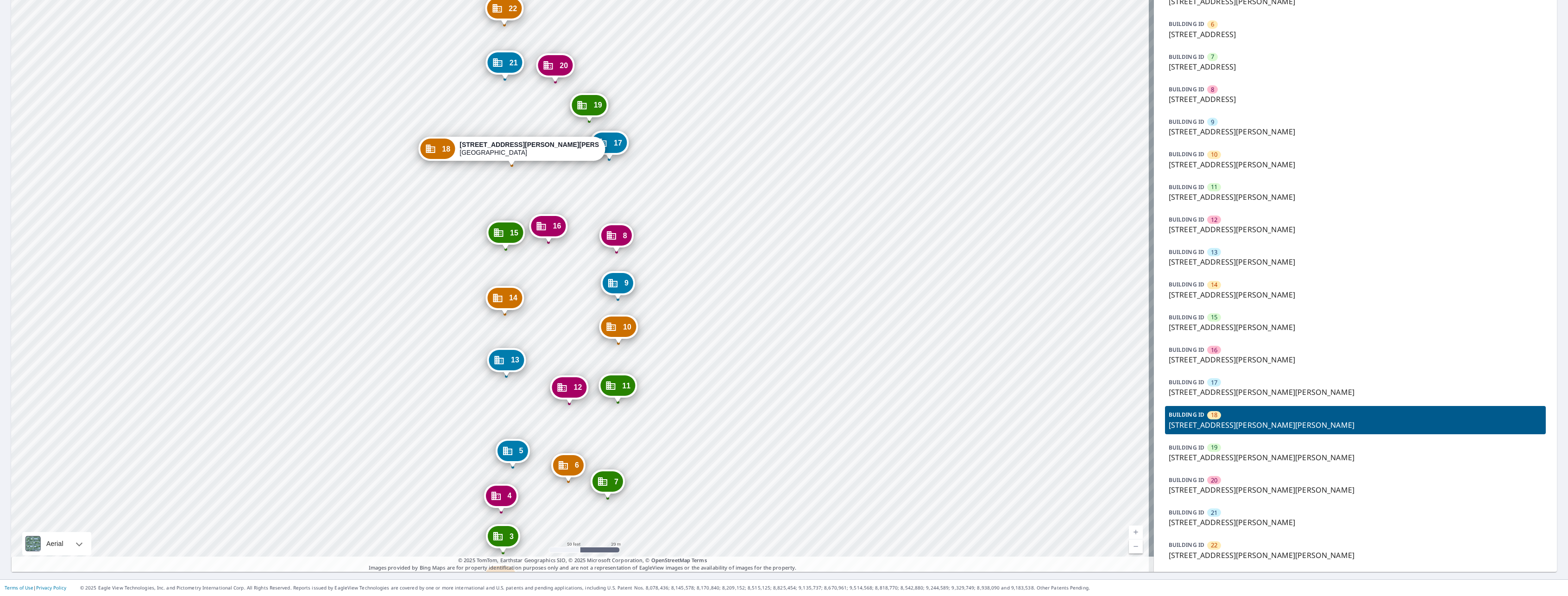
drag, startPoint x: 657, startPoint y: 305, endPoint x: 719, endPoint y: 107, distance: 207.5
click at [719, 107] on div "1 3201 Bell Ave Saint Louis, MO 63106 2 1000 N Leonard Ave Saint Louis, MO 6310…" at bounding box center [583, 183] width 1143 height 779
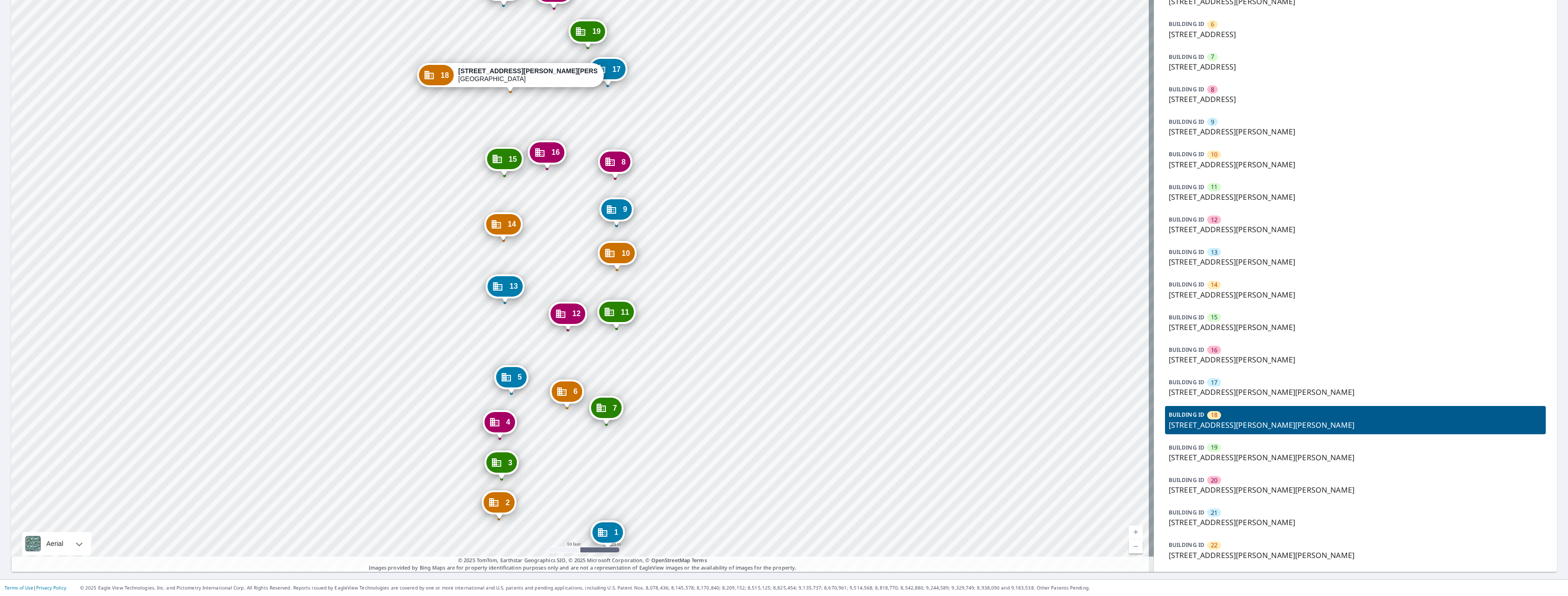
drag, startPoint x: 702, startPoint y: 343, endPoint x: 701, endPoint y: 242, distance: 101.0
click at [701, 242] on div "1 3201 Bell Ave Saint Louis, MO 63106 2 1000 N Leonard Ave Saint Louis, MO 6310…" at bounding box center [583, 183] width 1143 height 779
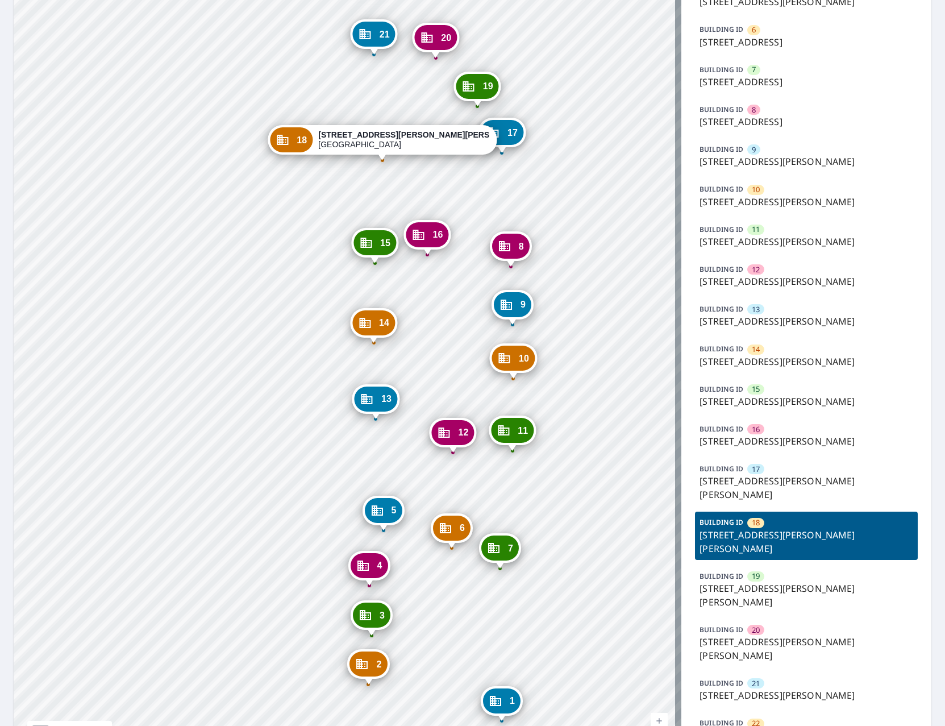
drag, startPoint x: 268, startPoint y: 277, endPoint x: 377, endPoint y: 299, distance: 110.9
click at [377, 299] on div "1 3201 Bell Ave Saint Louis, MO 63106 2 1000 N Leonard Ave Saint Louis, MO 6310…" at bounding box center [348, 258] width 668 height 1023
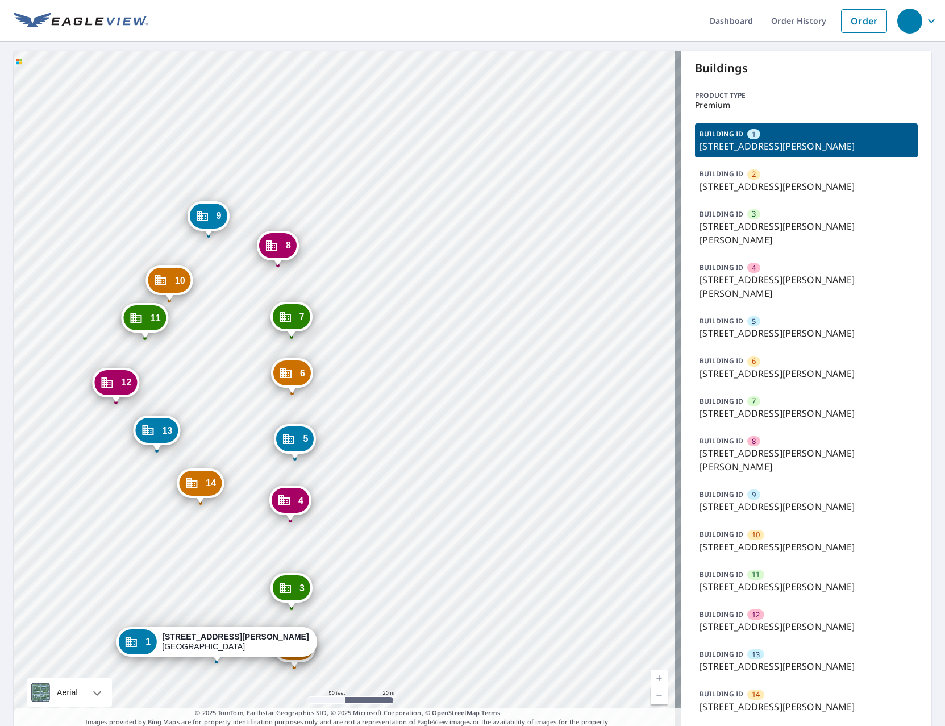
scroll to position [121, 0]
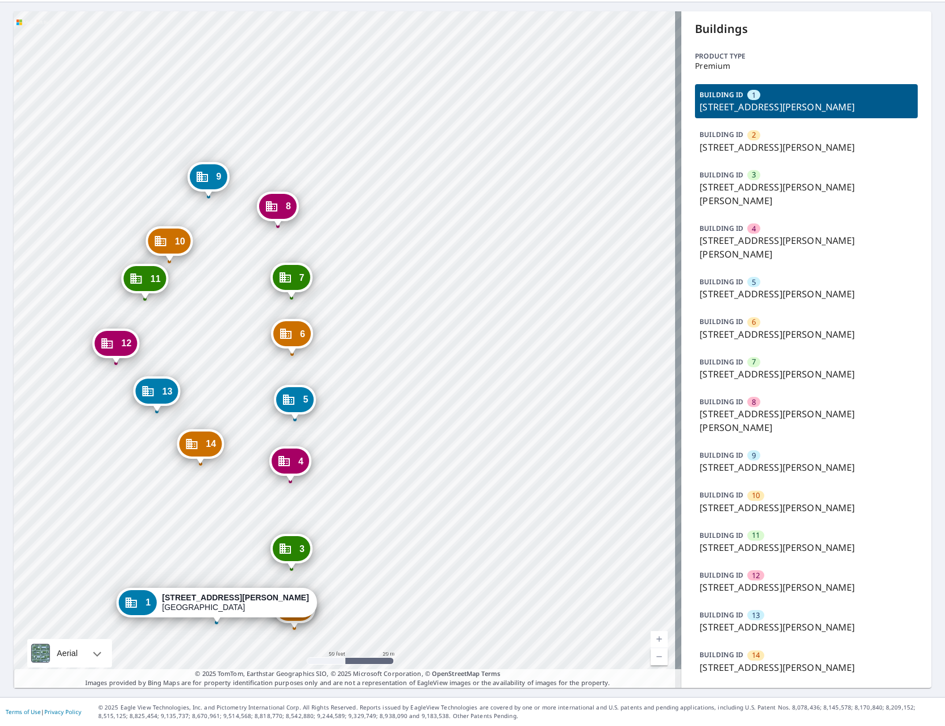
click at [249, 393] on div "2 1200 Josephine Baker Ave Saint Louis, MO 63106 3 3300 Dr Martin Luther King D…" at bounding box center [348, 349] width 668 height 676
click at [294, 603] on icon "Dropped pin, building 2, Commercial property, 1200 Josephine Baker Ave Saint Lo…" at bounding box center [287, 608] width 11 height 10
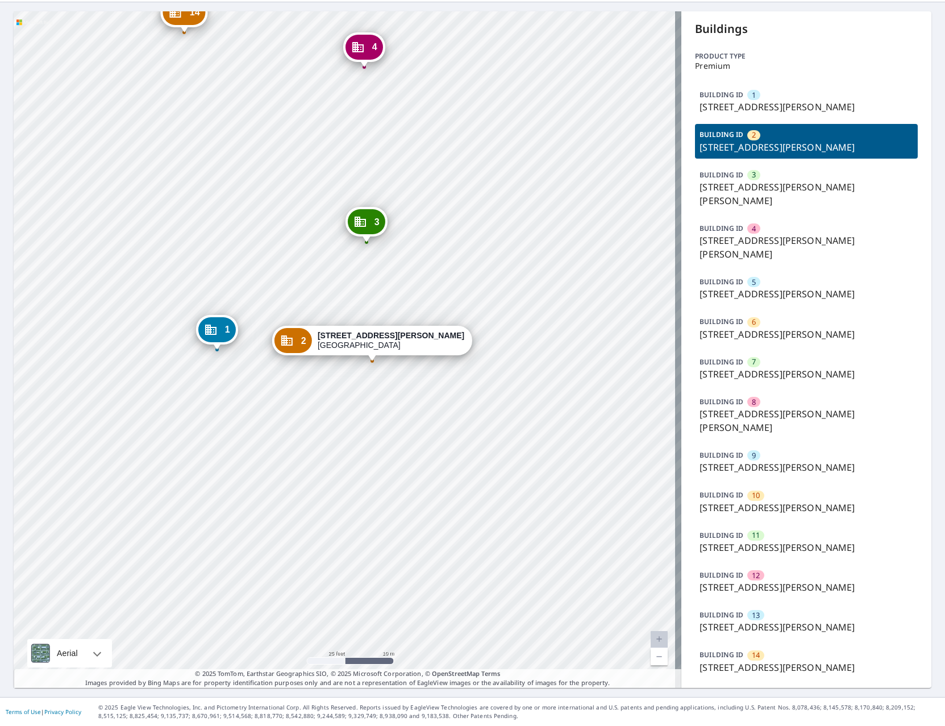
scroll to position [64, 0]
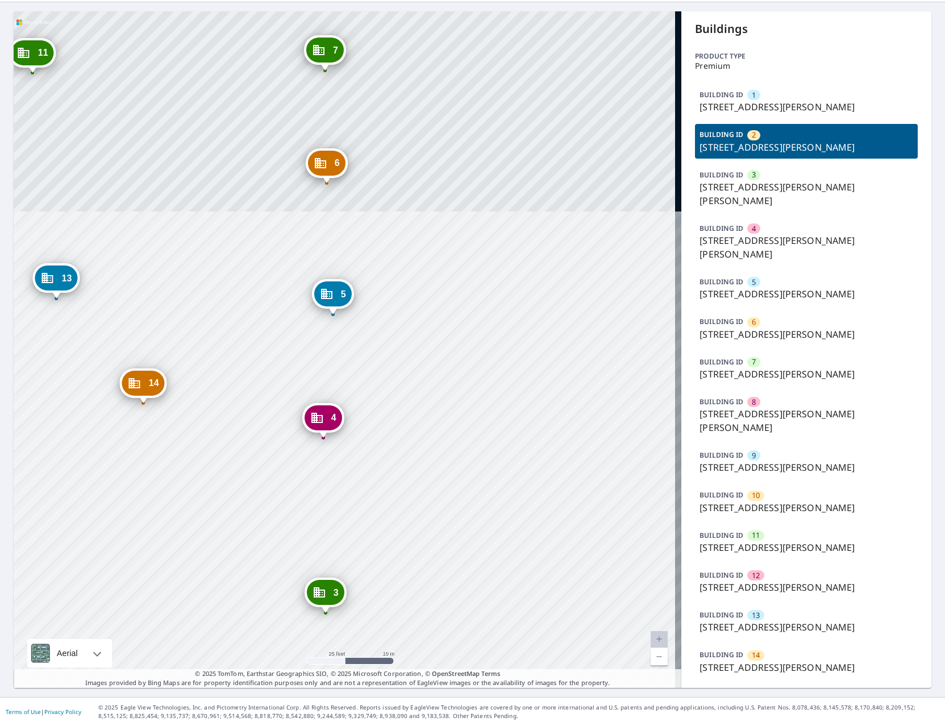
drag, startPoint x: 403, startPoint y: 394, endPoint x: 438, endPoint y: 574, distance: 183.5
click at [438, 574] on div "1 1200 Josephine Baker Ave Saint Louis, MO 63106 3 3300 Dr Martin Luther King D…" at bounding box center [348, 349] width 668 height 676
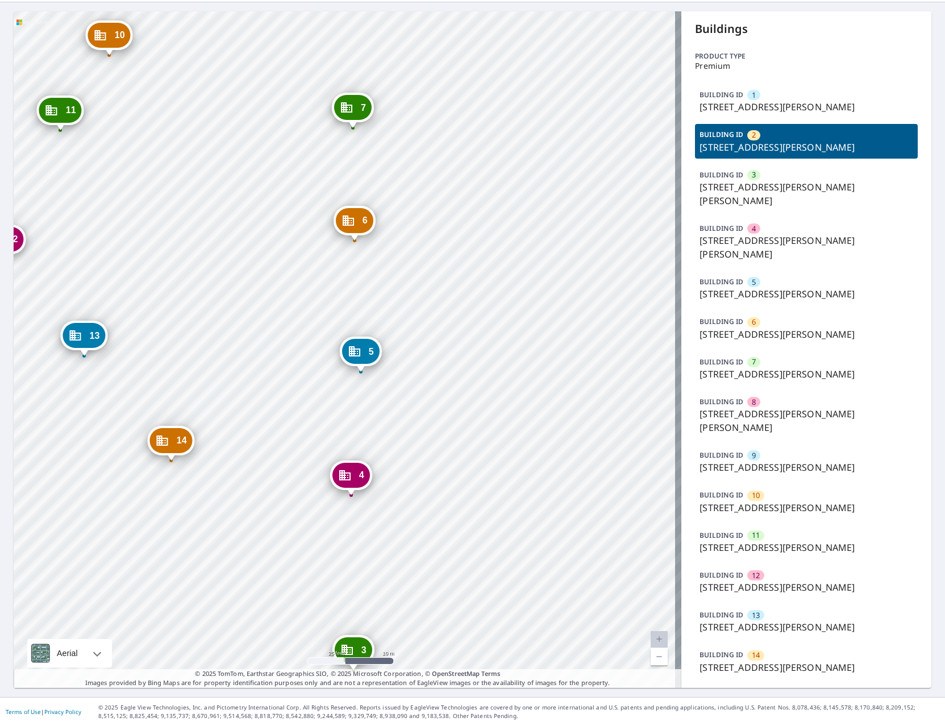
scroll to position [121, 0]
click at [789, 327] on p "1233 N Leonard Ave, Saint Louis, MO, 63106" at bounding box center [806, 334] width 214 height 14
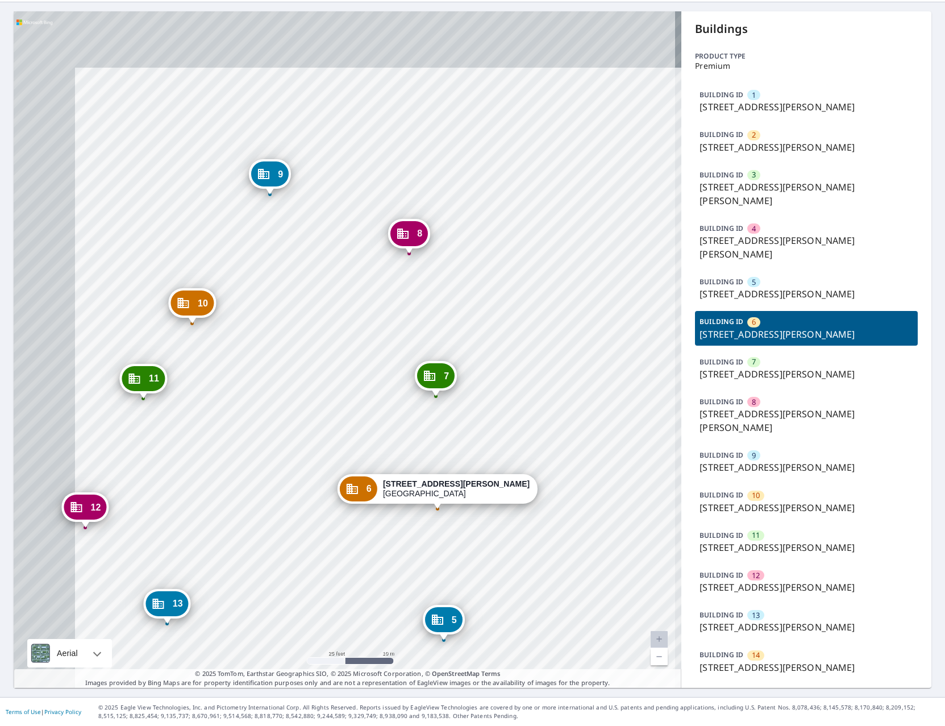
click at [274, 320] on div "1 1200 Josephine Baker Ave Saint Louis, MO 63106 2 1200 Josephine Baker Ave Sai…" at bounding box center [348, 349] width 668 height 676
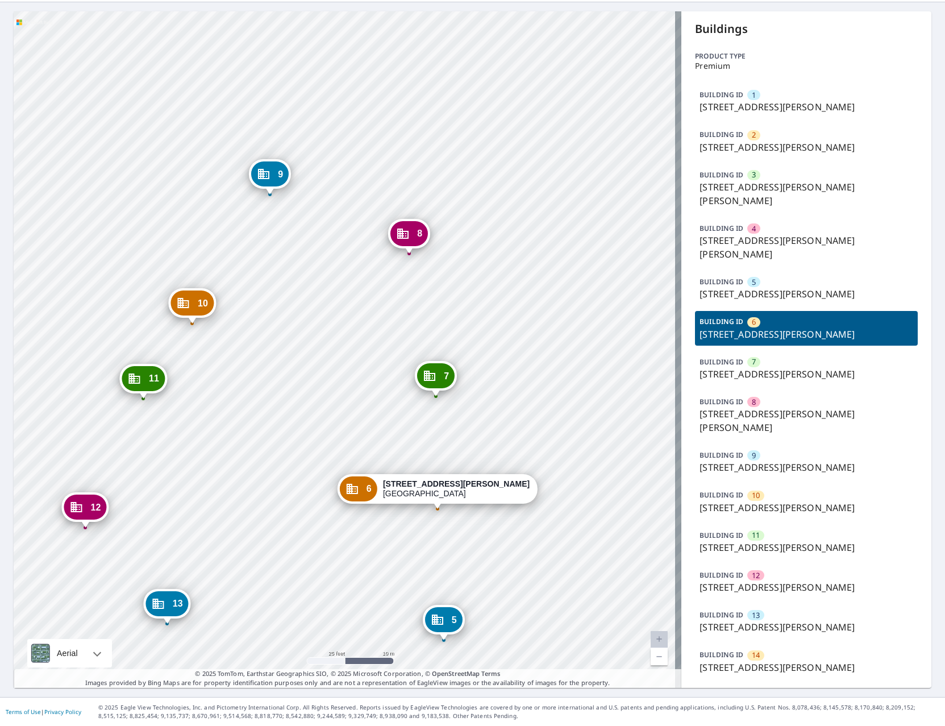
click at [728, 540] on p "1222 Josephine Baker Ave, Saint Louis, MO, 63106" at bounding box center [806, 547] width 214 height 14
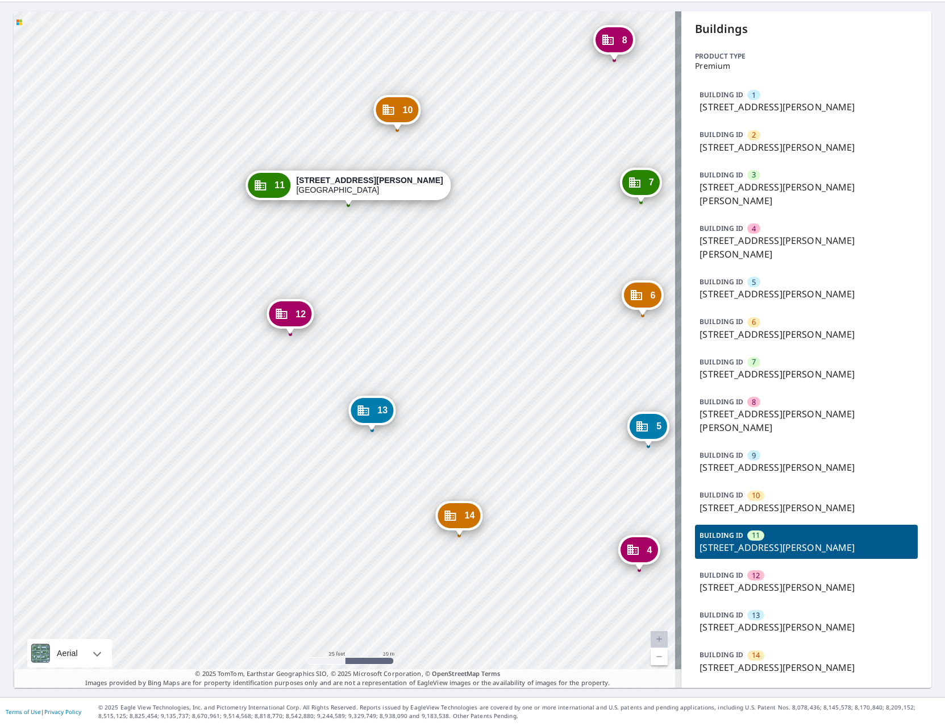
drag, startPoint x: 528, startPoint y: 512, endPoint x: 532, endPoint y: 329, distance: 183.0
click at [532, 329] on div "1 1200 Josephine Baker Ave Saint Louis, MO 63106 2 1200 Josephine Baker Ave Sai…" at bounding box center [348, 349] width 668 height 676
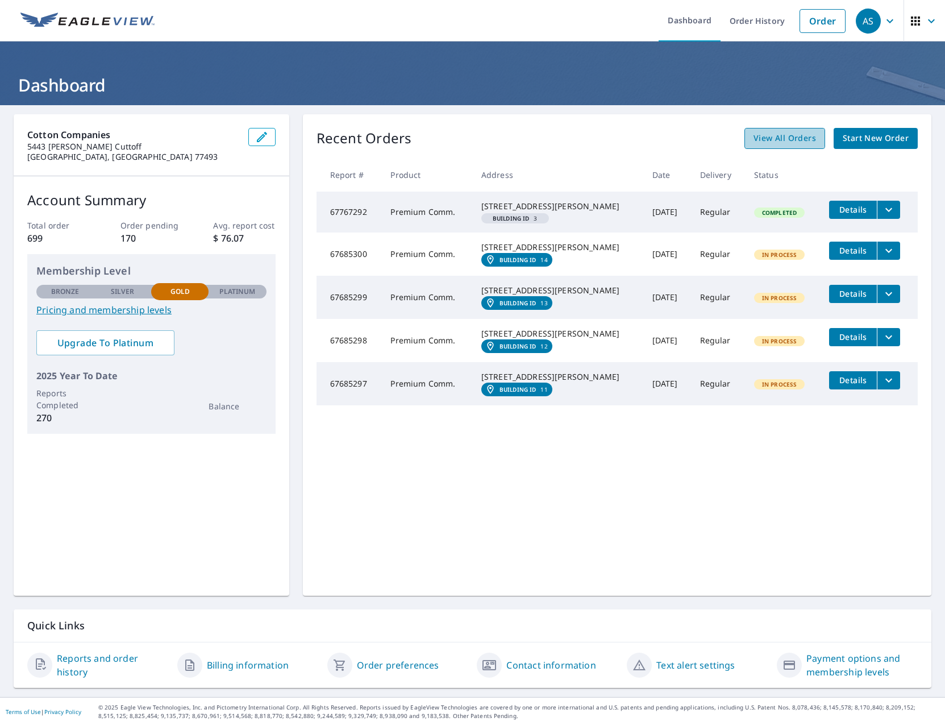
click at [765, 138] on span "View All Orders" at bounding box center [784, 138] width 63 height 14
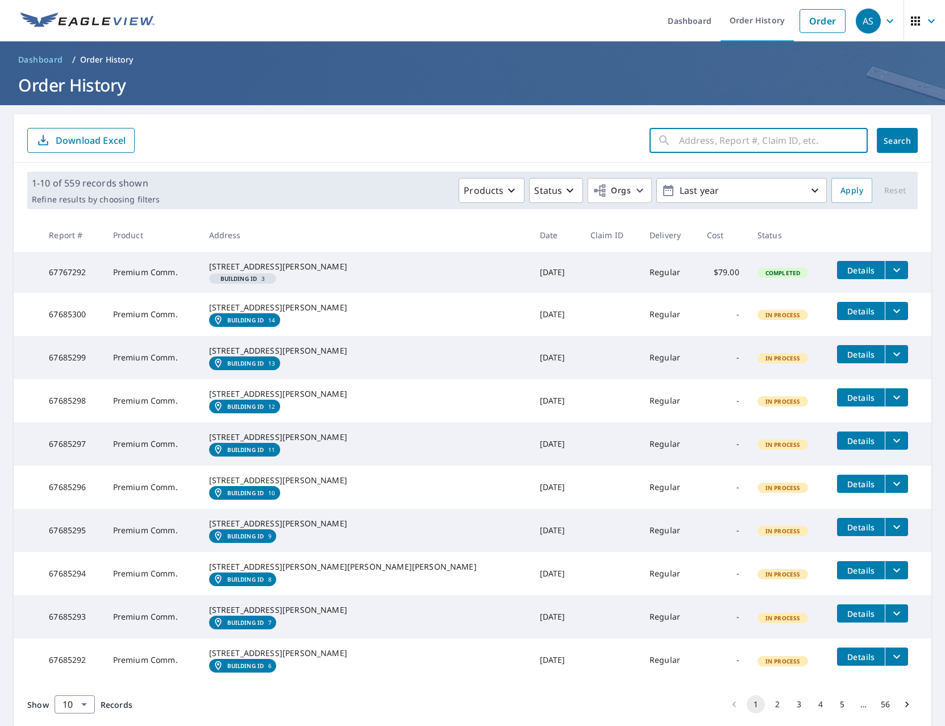
click at [730, 134] on input "text" at bounding box center [773, 140] width 189 height 32
type input "3206"
click button "Search" at bounding box center [897, 140] width 41 height 25
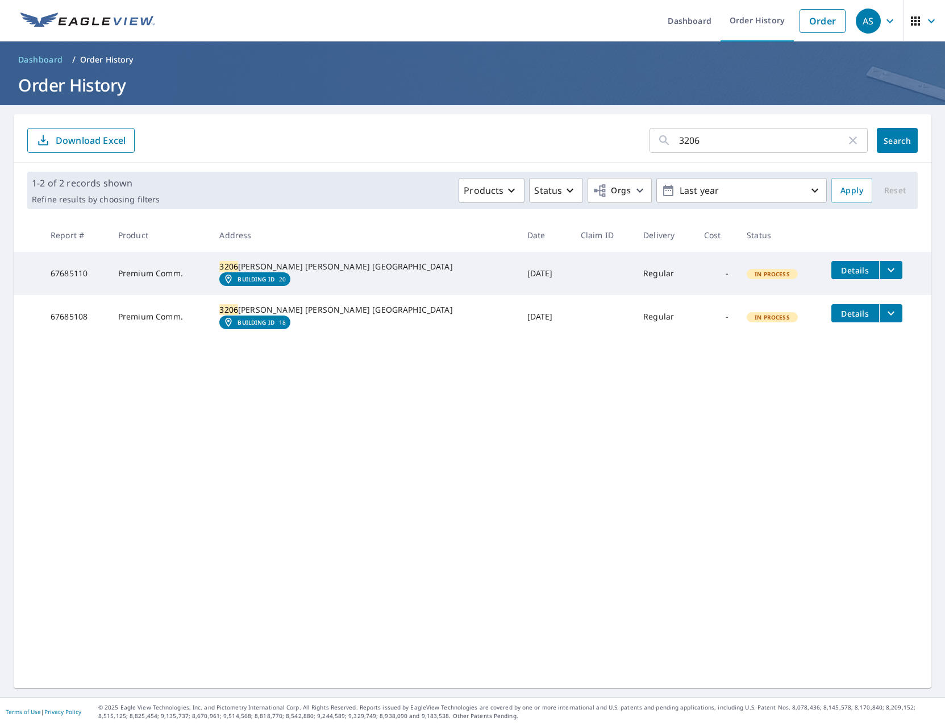
click at [290, 286] on link "Building ID 20" at bounding box center [254, 279] width 71 height 14
drag, startPoint x: 727, startPoint y: 143, endPoint x: 655, endPoint y: 143, distance: 72.2
click at [655, 143] on div "3206 ​" at bounding box center [758, 140] width 218 height 25
type input "3327 Del"
click at [913, 142] on div "3327 Del ​ Search Download Excel" at bounding box center [473, 138] width 918 height 48
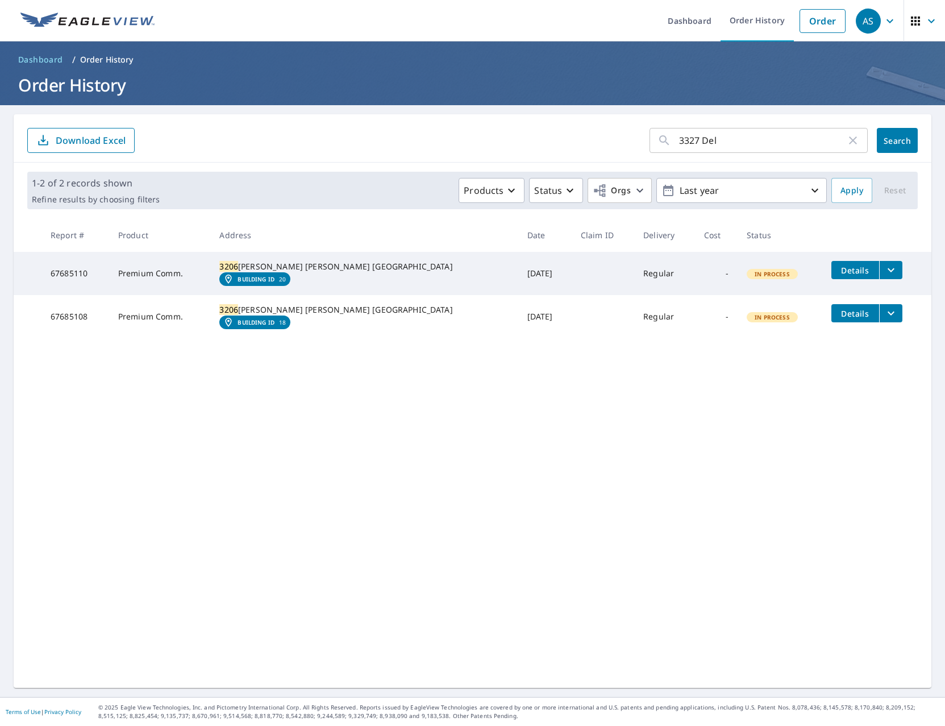
click at [902, 144] on span "Search" at bounding box center [897, 140] width 23 height 11
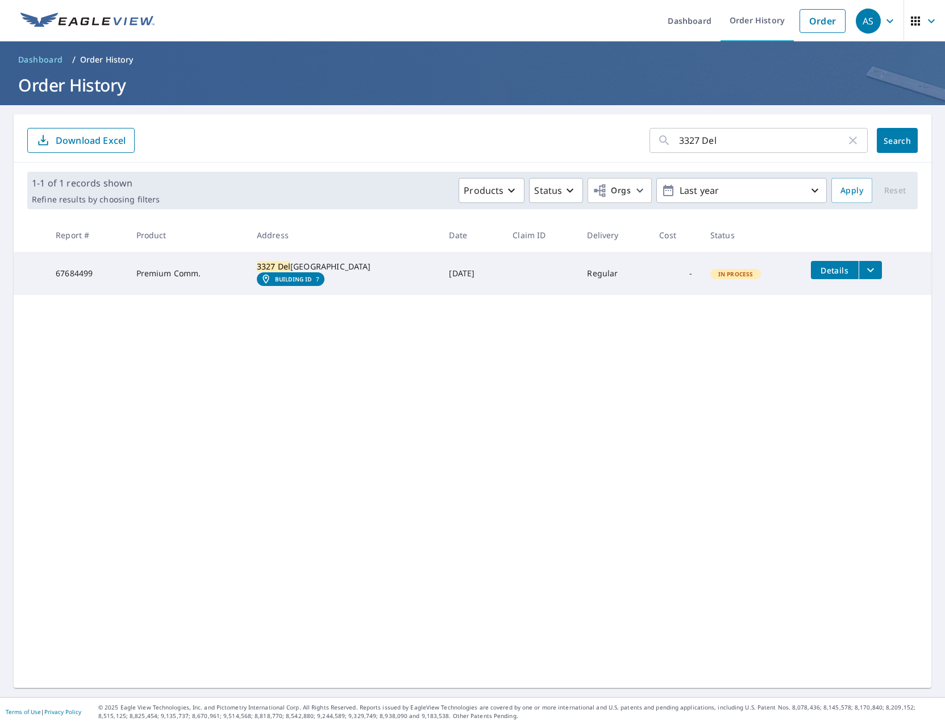
click at [306, 282] on em "Building ID" at bounding box center [293, 279] width 37 height 7
drag, startPoint x: 724, startPoint y: 145, endPoint x: 661, endPoint y: 145, distance: 63.1
click at [661, 145] on div "3327 Del ​" at bounding box center [758, 140] width 218 height 25
click at [505, 275] on td at bounding box center [540, 273] width 74 height 43
click at [711, 148] on input "1233" at bounding box center [762, 140] width 167 height 32
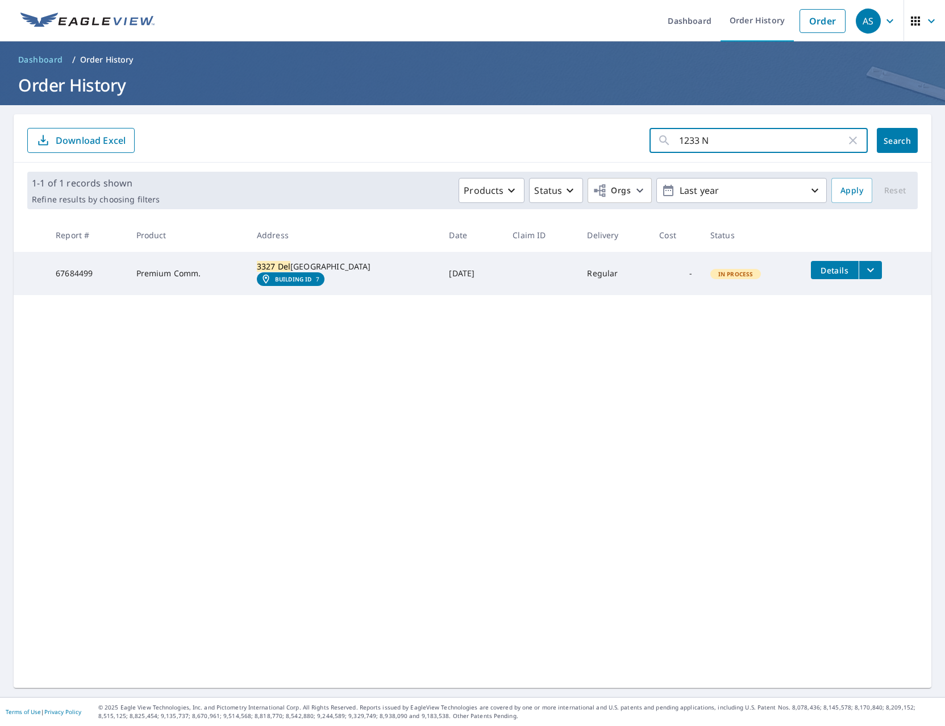
type input "1233 N"
click button "Search" at bounding box center [897, 140] width 41 height 25
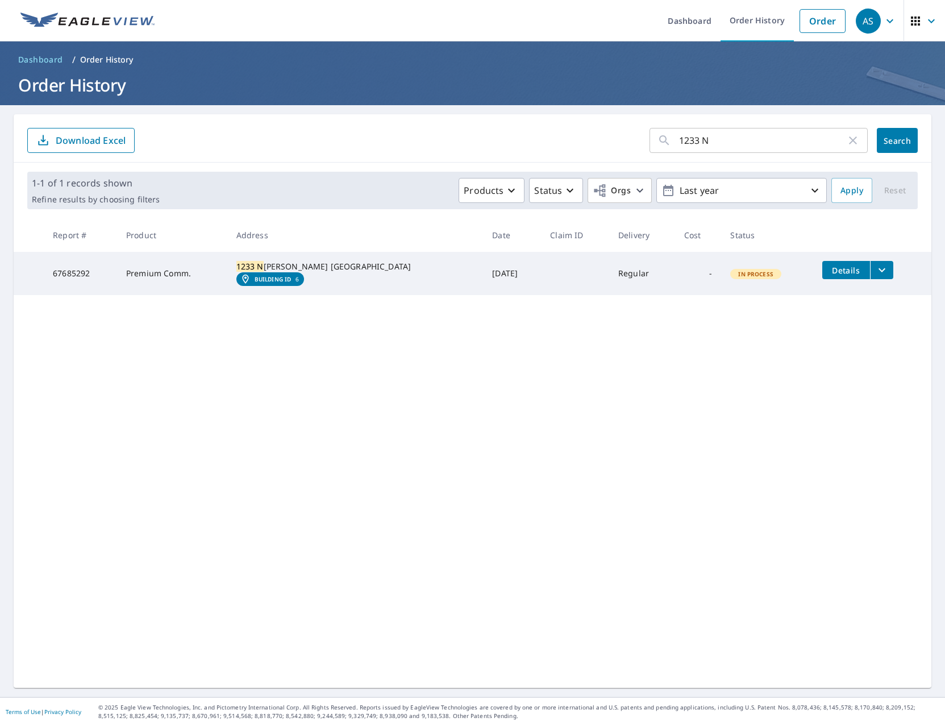
click at [541, 289] on td at bounding box center [575, 273] width 68 height 43
click at [291, 282] on em "Building ID" at bounding box center [273, 279] width 37 height 7
drag, startPoint x: 733, startPoint y: 141, endPoint x: 654, endPoint y: 143, distance: 79.0
click at [654, 143] on div "1233 N ​" at bounding box center [758, 140] width 218 height 25
type input "3400 bELL"
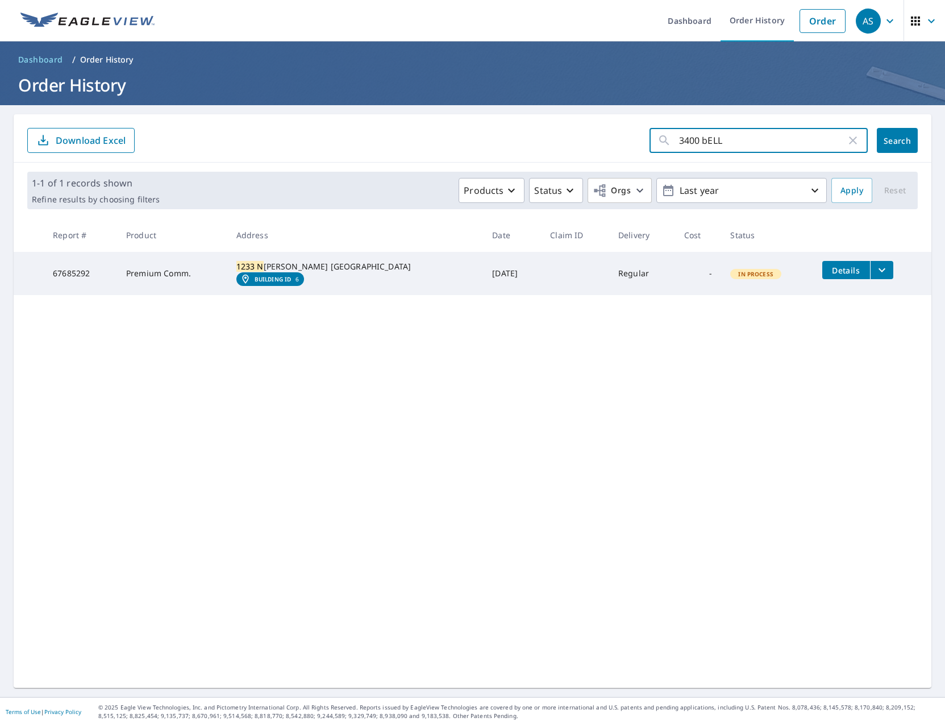
click at [894, 139] on span "Search" at bounding box center [897, 140] width 23 height 11
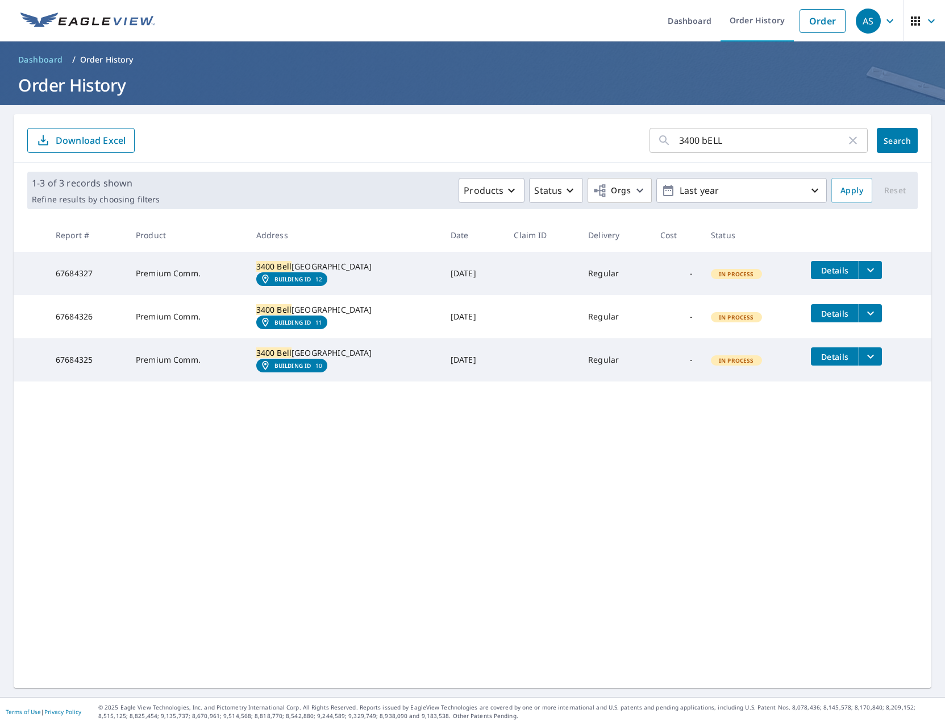
click at [311, 282] on em "Building ID" at bounding box center [292, 279] width 37 height 7
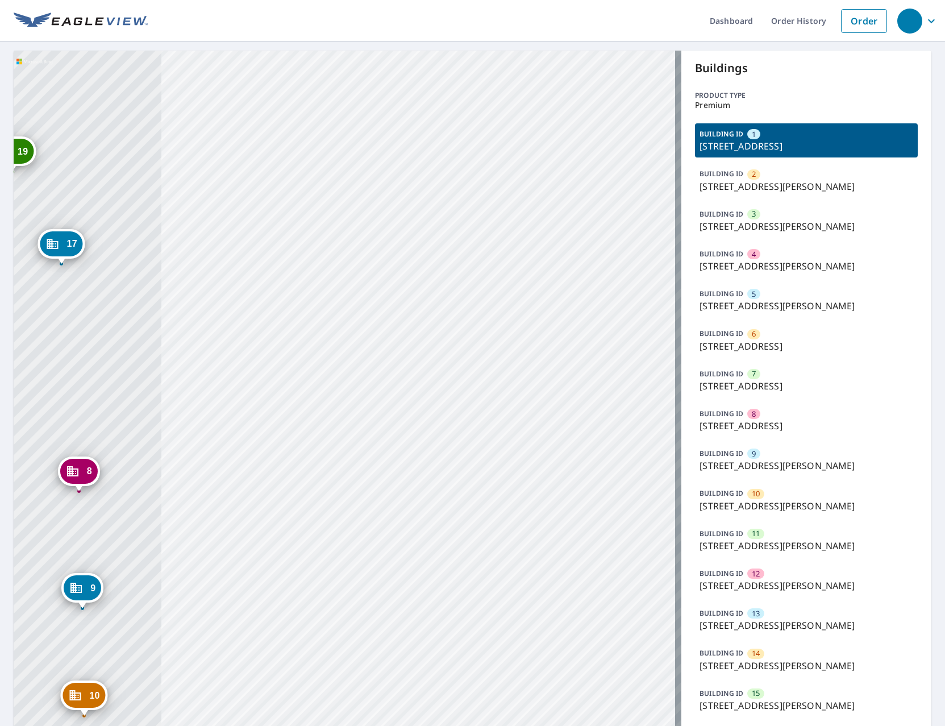
drag, startPoint x: 357, startPoint y: 432, endPoint x: 828, endPoint y: 606, distance: 501.4
click at [828, 606] on div "2 1000 N Leonard Ave Saint Louis, MO 63106 3 1000 N Leonard Ave Saint Louis, MO…" at bounding box center [473, 562] width 918 height 1023
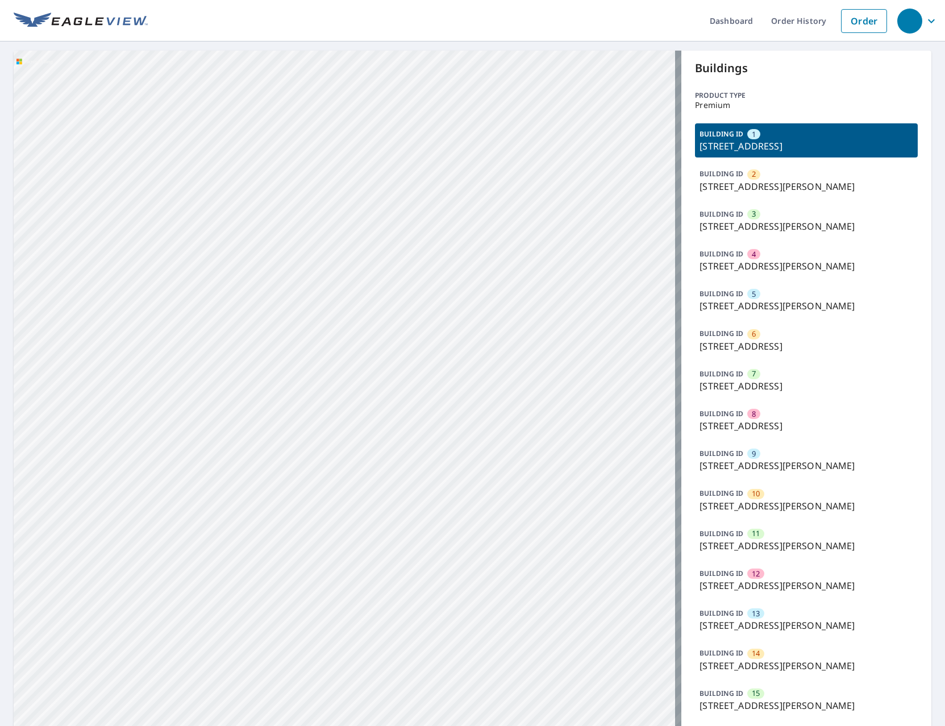
click at [415, 370] on div "2 1000 N Leonard Ave Saint Louis, MO 63106 3 1000 N Leonard Ave Saint Louis, MO…" at bounding box center [348, 562] width 668 height 1023
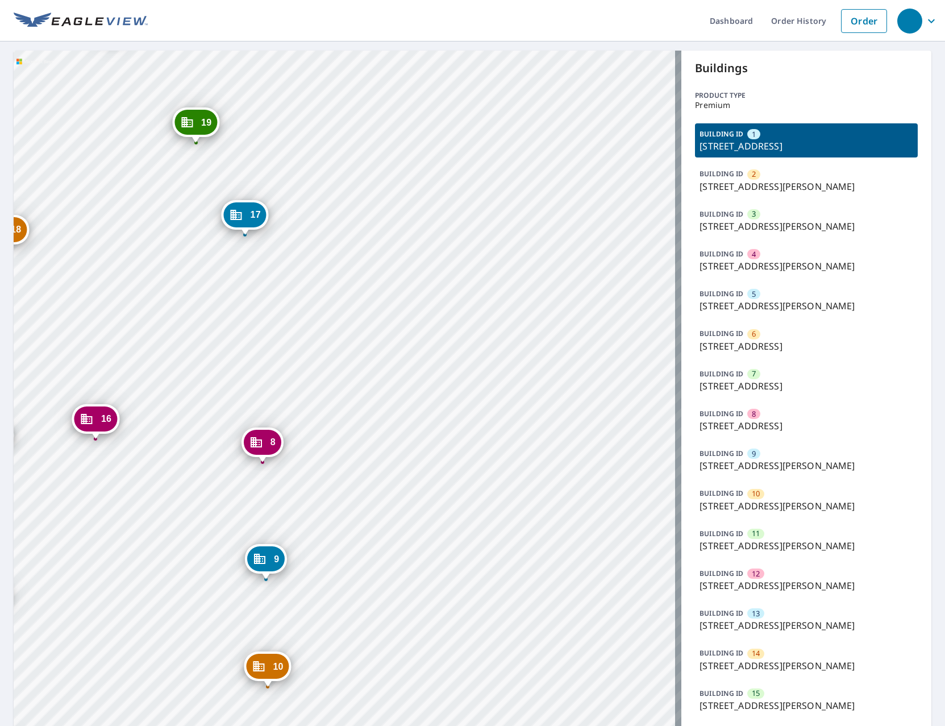
drag, startPoint x: 168, startPoint y: 298, endPoint x: 543, endPoint y: 426, distance: 396.6
click at [543, 426] on div "2 1000 N Leonard Ave Saint Louis, MO 63106 3 1000 N Leonard Ave Saint Louis, MO…" at bounding box center [348, 562] width 668 height 1023
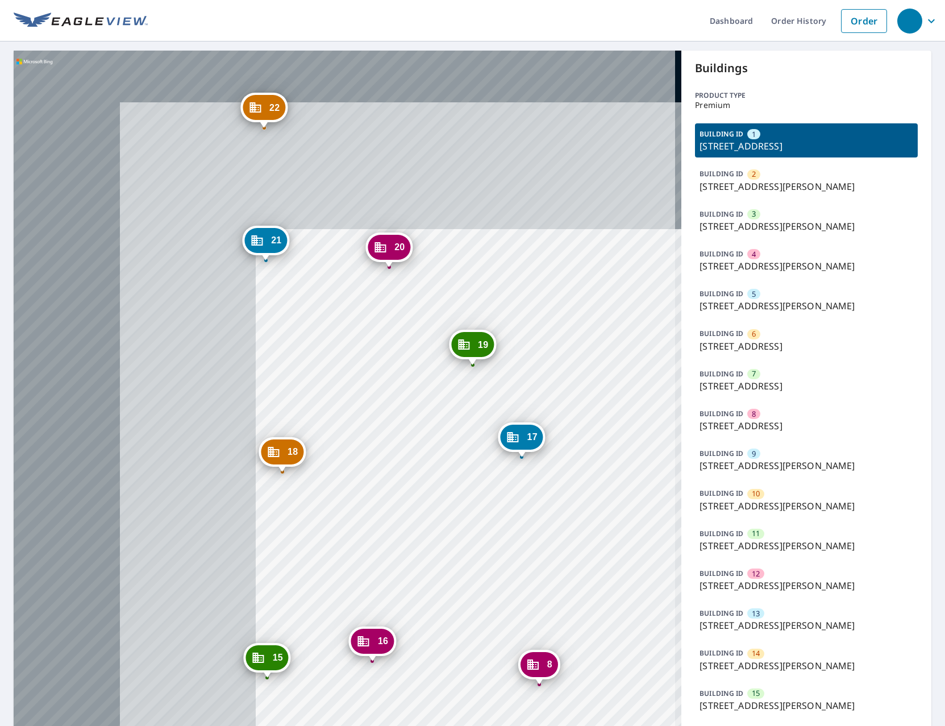
drag, startPoint x: 128, startPoint y: 216, endPoint x: 410, endPoint y: 441, distance: 359.8
click at [410, 441] on div "2 1000 N Leonard Ave Saint Louis, MO 63106 3 1000 N Leonard Ave Saint Louis, MO…" at bounding box center [348, 562] width 668 height 1023
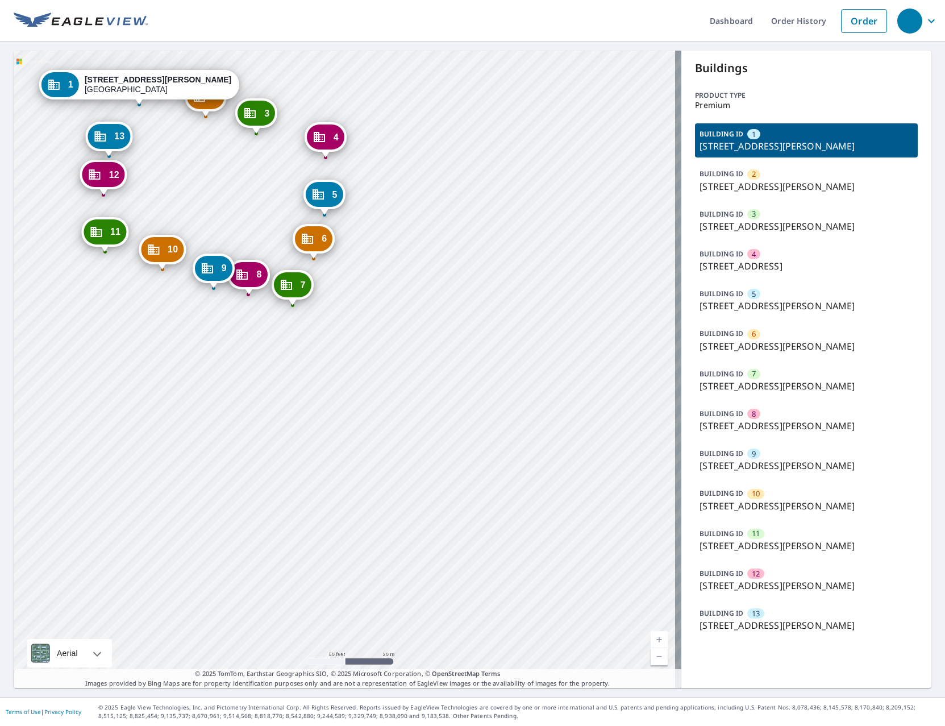
drag, startPoint x: 461, startPoint y: 498, endPoint x: 639, endPoint y: 637, distance: 225.8
click at [639, 636] on div "2 [STREET_ADDRESS][PERSON_NAME] 3 [STREET_ADDRESS][PERSON_NAME] 4 [STREET_ADDRE…" at bounding box center [348, 369] width 668 height 637
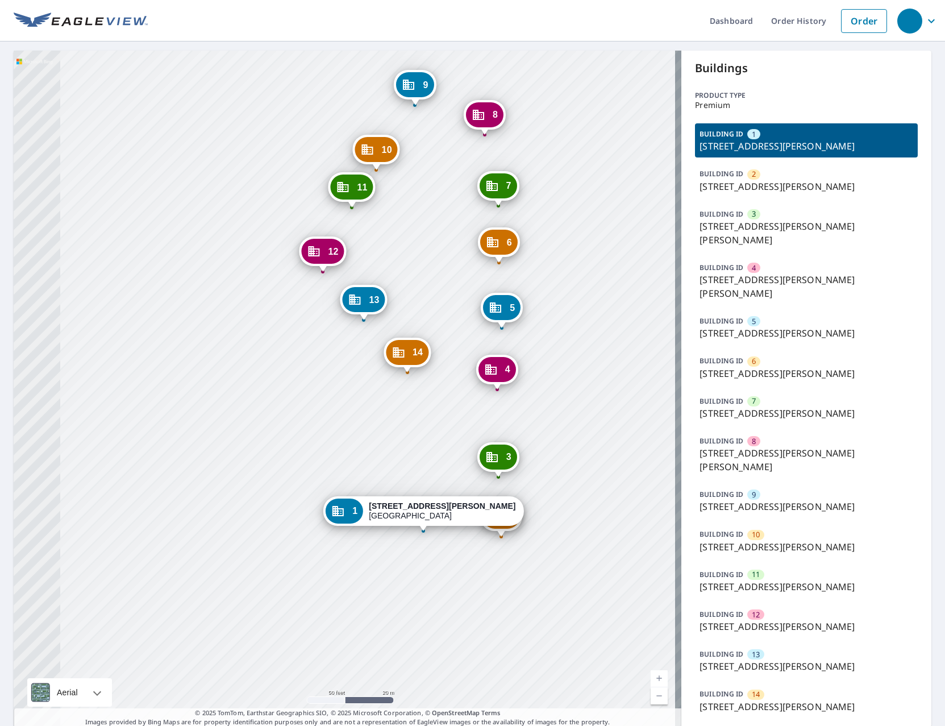
drag, startPoint x: 597, startPoint y: 144, endPoint x: 602, endPoint y: 128, distance: 16.7
click at [602, 128] on div "2 [STREET_ADDRESS][PERSON_NAME] 3 [STREET_ADDRESS][PERSON_NAME][PERSON_NAME] 4 …" at bounding box center [348, 389] width 668 height 676
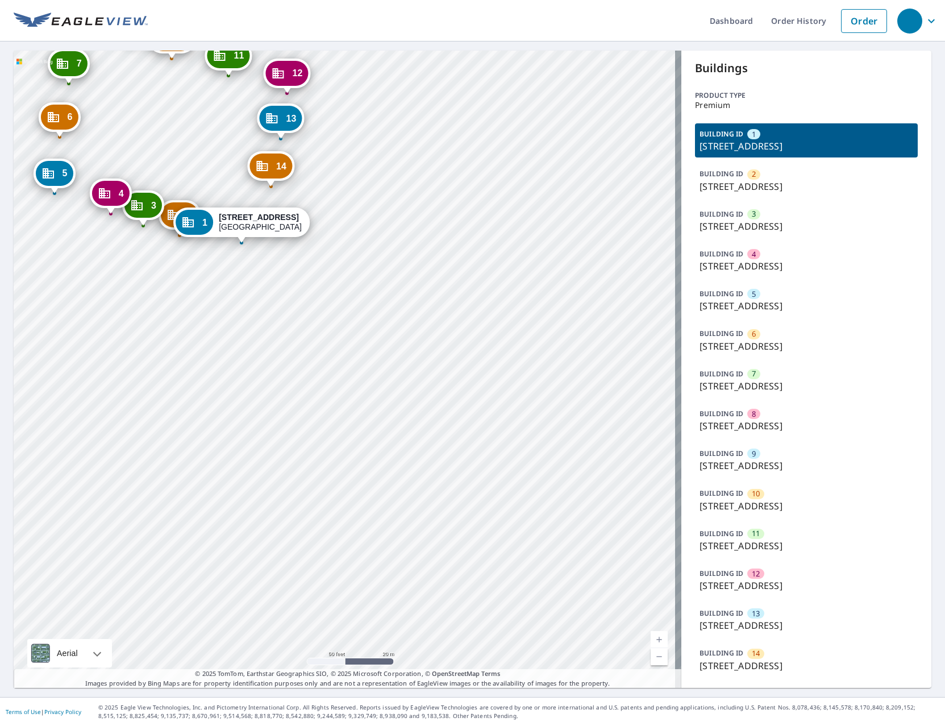
drag, startPoint x: 407, startPoint y: 327, endPoint x: 822, endPoint y: 755, distance: 595.9
click at [822, 725] on html "Dashboard Order History Order 2 [STREET_ADDRESS] 3 [STREET_ADDRESS] 4 [STREET_A…" at bounding box center [472, 363] width 945 height 726
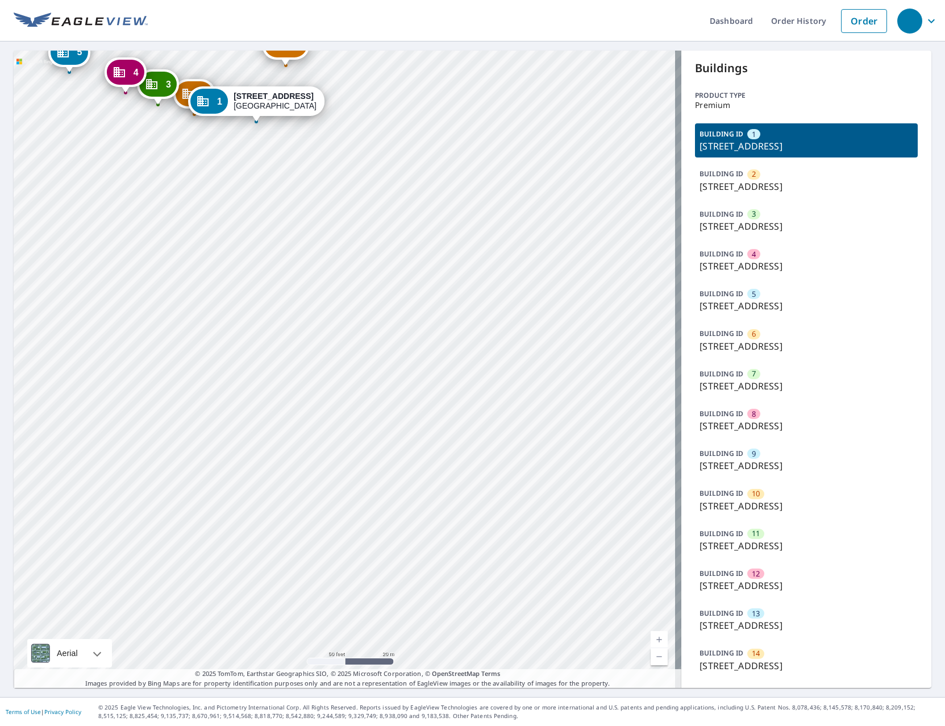
click at [597, 495] on div "2 [STREET_ADDRESS] 3 [STREET_ADDRESS] 4 [STREET_ADDRESS] 5 [STREET_ADDRESS] 6 […" at bounding box center [348, 369] width 668 height 637
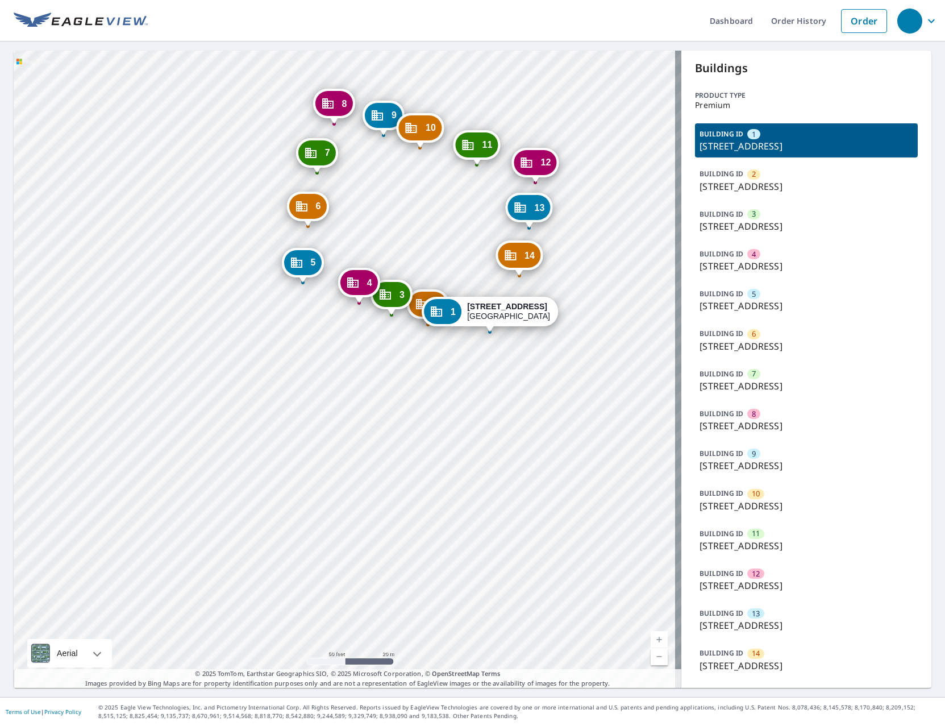
drag, startPoint x: 443, startPoint y: 359, endPoint x: 533, endPoint y: 423, distance: 111.2
click at [533, 423] on div "2 [STREET_ADDRESS] 3 [STREET_ADDRESS] 4 [STREET_ADDRESS] 5 [STREET_ADDRESS] 6 […" at bounding box center [348, 369] width 668 height 637
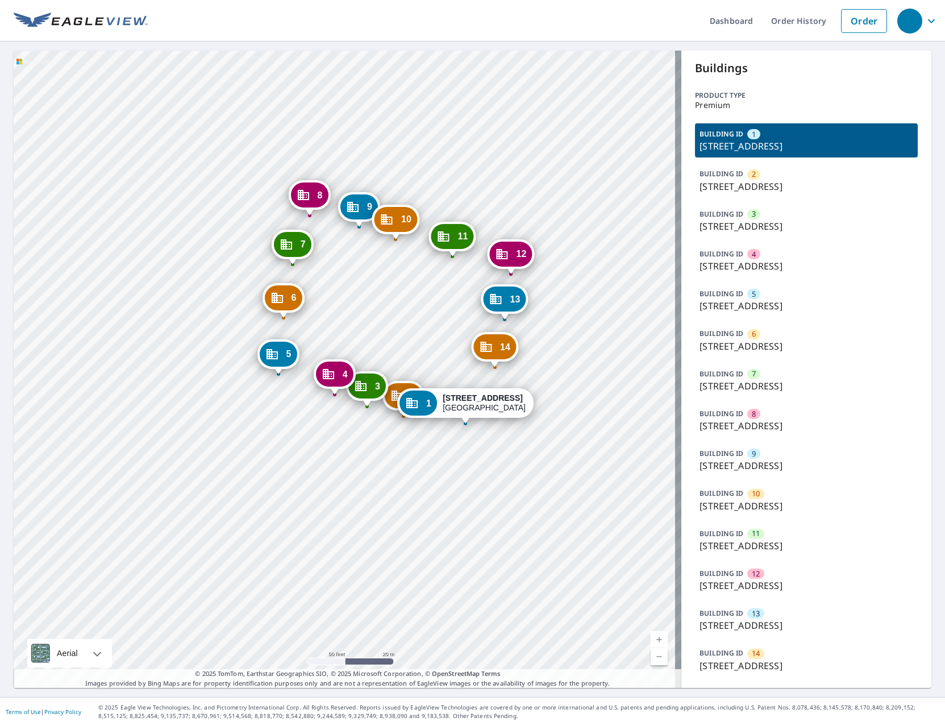
drag, startPoint x: 597, startPoint y: 268, endPoint x: 573, endPoint y: 378, distance: 113.3
click at [573, 373] on div "2 [STREET_ADDRESS] 3 [STREET_ADDRESS] 4 [STREET_ADDRESS] 5 [STREET_ADDRESS] 6 […" at bounding box center [348, 369] width 668 height 637
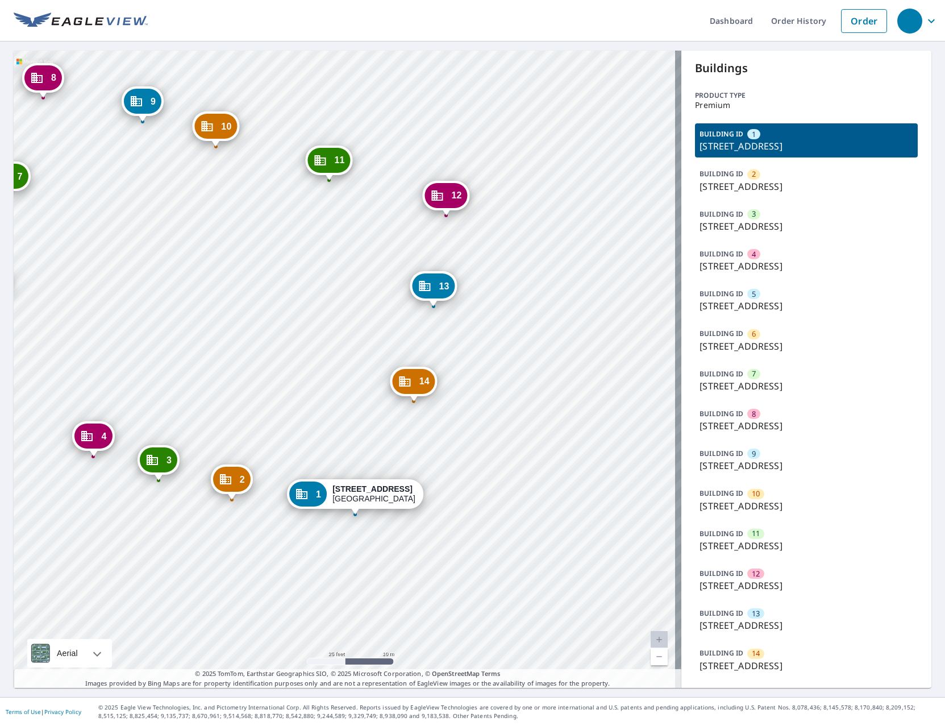
drag, startPoint x: 338, startPoint y: 319, endPoint x: 255, endPoint y: 370, distance: 97.8
click at [255, 370] on div "2 [STREET_ADDRESS] 3 [STREET_ADDRESS] 4 [STREET_ADDRESS] 5 [STREET_ADDRESS] 6 […" at bounding box center [348, 369] width 668 height 637
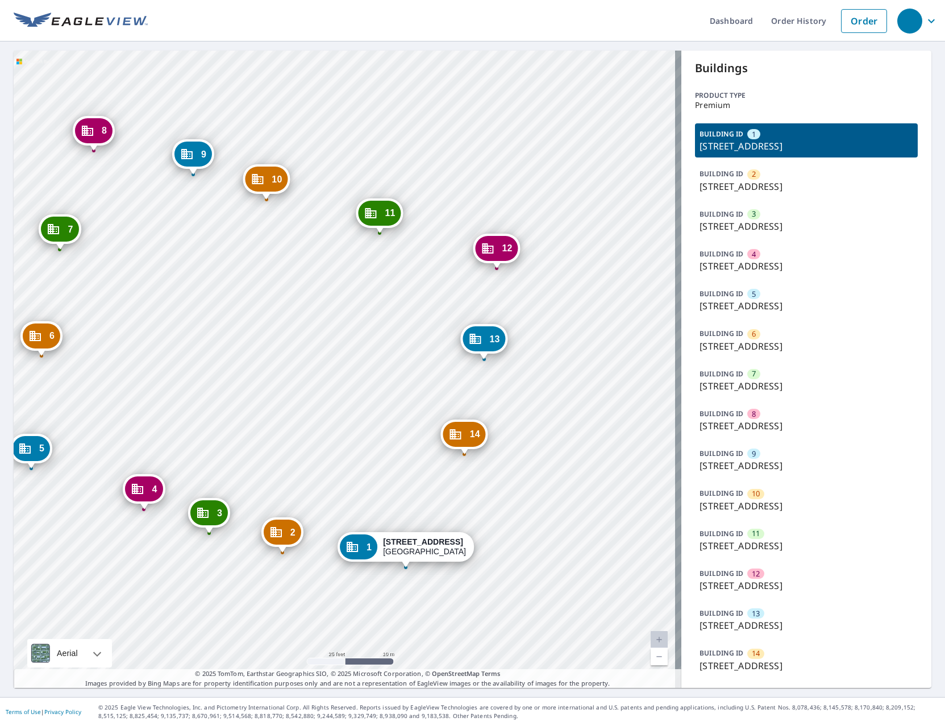
drag, startPoint x: 194, startPoint y: 221, endPoint x: 245, endPoint y: 274, distance: 73.1
click at [245, 274] on div "2 [STREET_ADDRESS] 3 [STREET_ADDRESS] 4 [STREET_ADDRESS] 5 [STREET_ADDRESS] 6 […" at bounding box center [348, 369] width 668 height 637
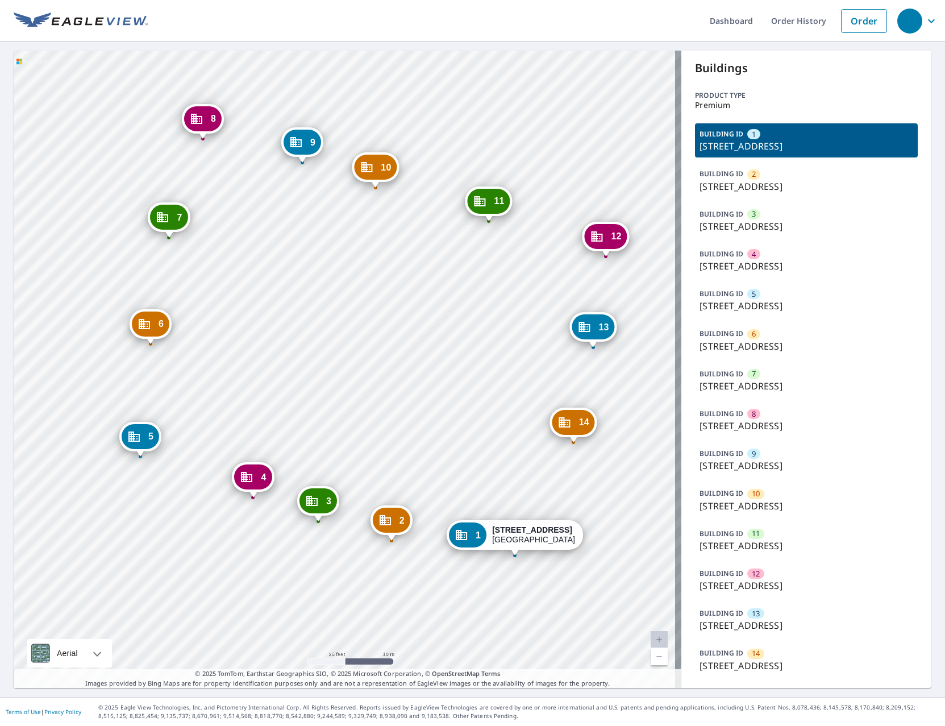
click at [370, 343] on div "2 [STREET_ADDRESS] 3 [STREET_ADDRESS] 4 [STREET_ADDRESS] 5 [STREET_ADDRESS] 6 […" at bounding box center [348, 369] width 668 height 637
